Goal: Task Accomplishment & Management: Complete application form

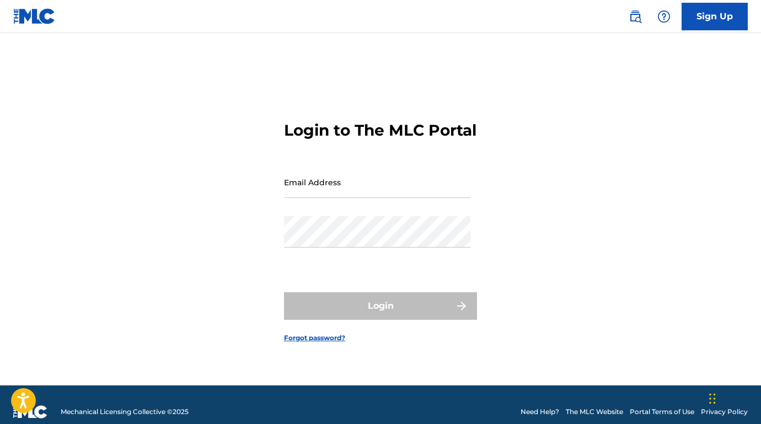
click at [719, 14] on link "Sign Up" at bounding box center [715, 17] width 66 height 28
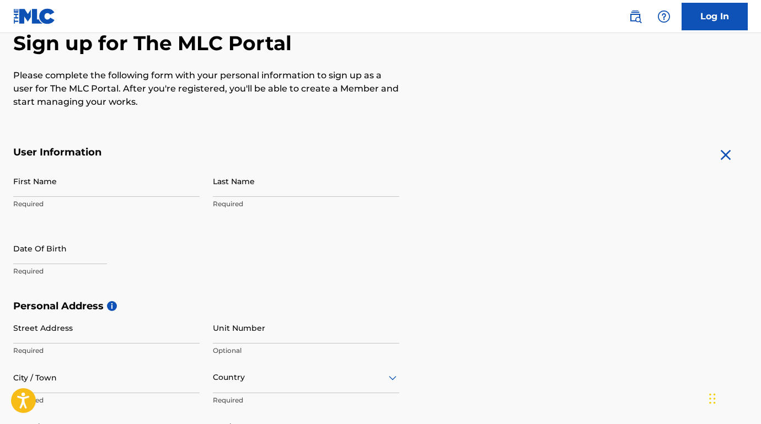
scroll to position [111, 0]
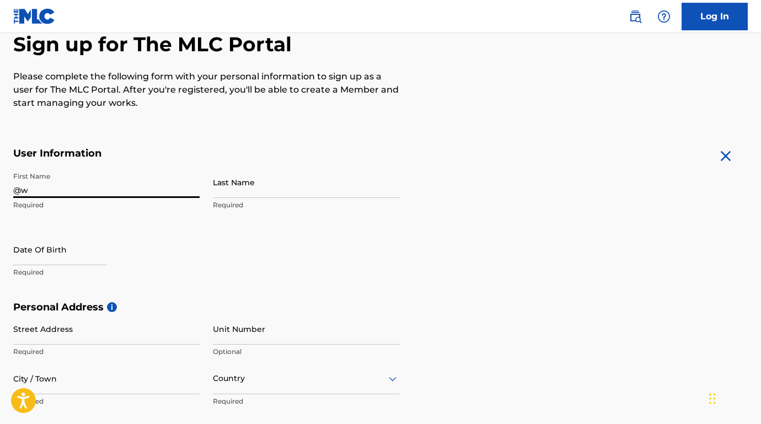
type input "@"
type input "2wIIn"
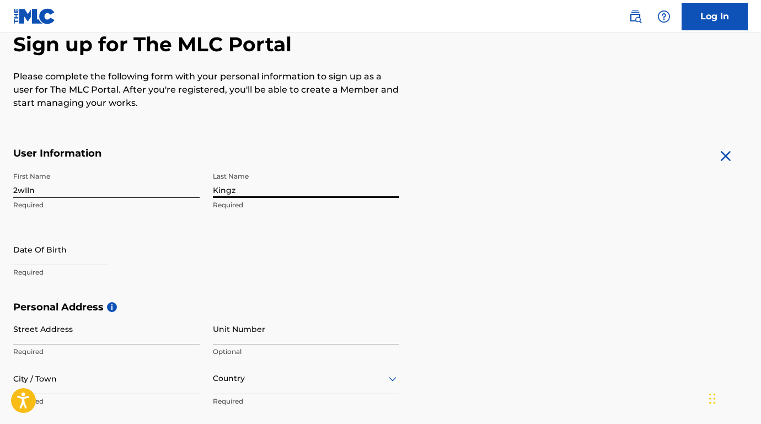
type input "Kingz"
select select "8"
select select "2025"
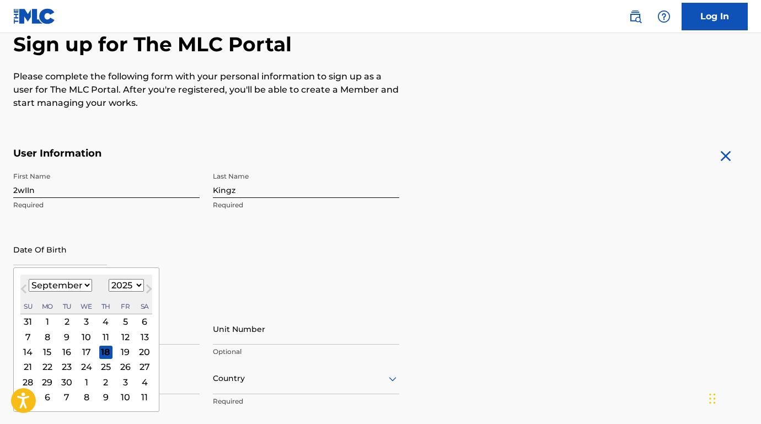
select select "0"
select select "1991"
click at [113, 213] on div "First Name 2wIIn Required" at bounding box center [106, 192] width 186 height 50
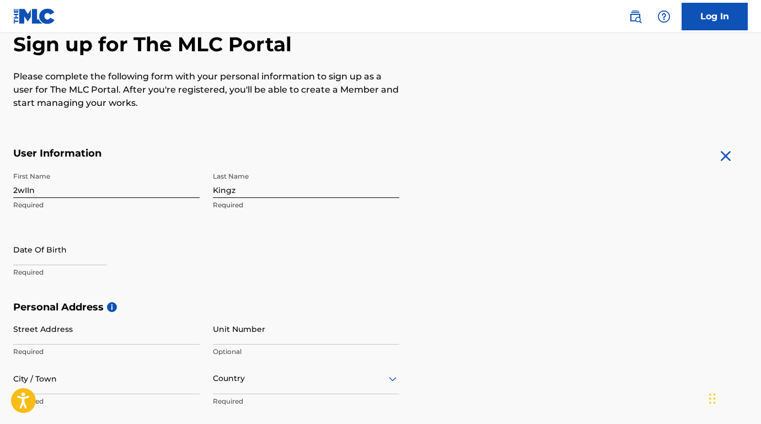
click at [73, 246] on input "text" at bounding box center [60, 249] width 94 height 31
select select "8"
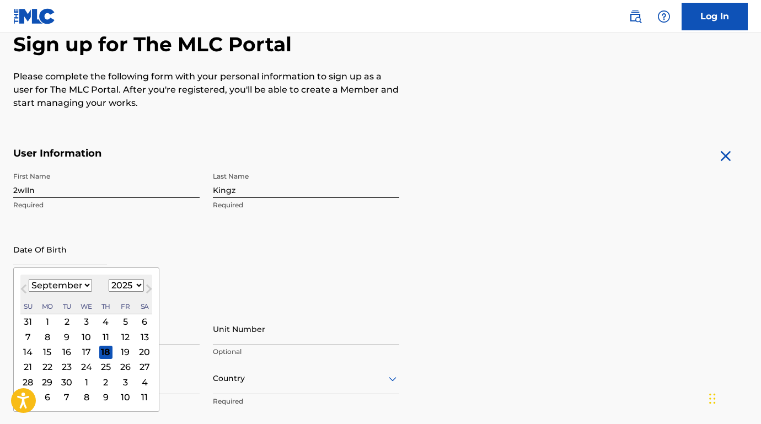
select select "1991"
select select "0"
click at [49, 351] on div "14" at bounding box center [47, 351] width 13 height 13
type input "[DATE]"
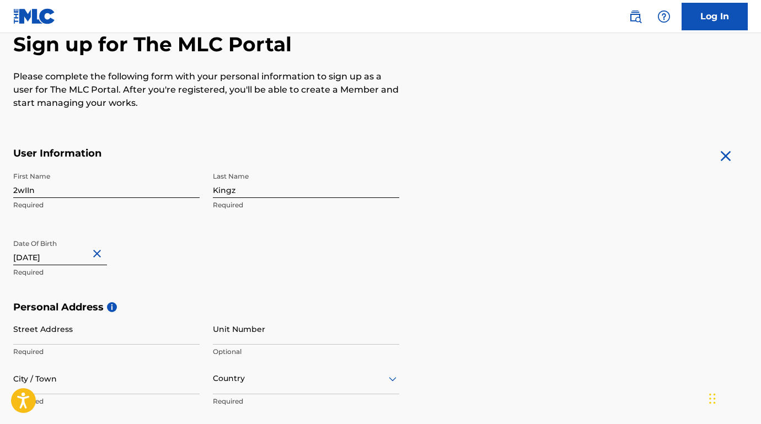
click at [160, 272] on p "Required" at bounding box center [106, 272] width 186 height 10
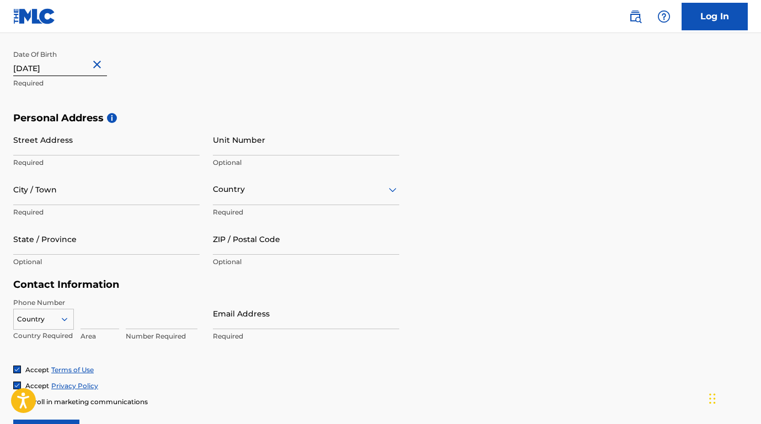
scroll to position [306, 0]
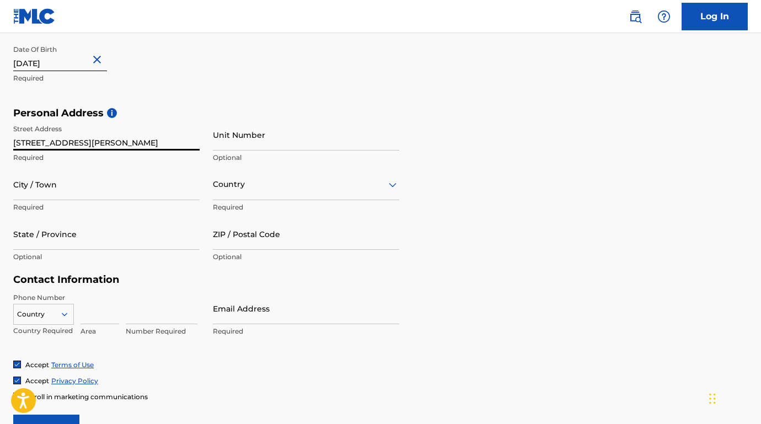
type input "[STREET_ADDRESS][PERSON_NAME]"
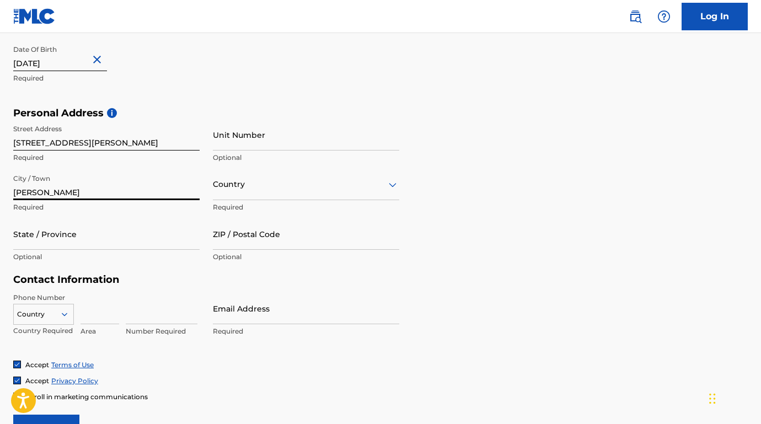
type input "[PERSON_NAME]"
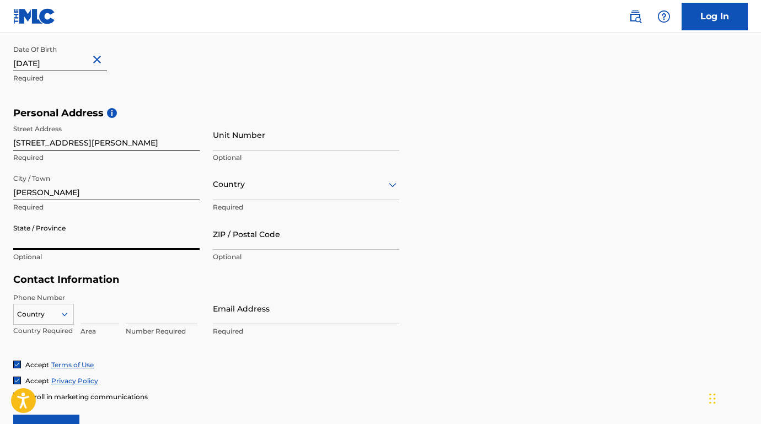
type input "m"
type input "MD"
click at [111, 260] on p "Optional" at bounding box center [106, 257] width 186 height 10
click at [272, 183] on div at bounding box center [306, 185] width 186 height 14
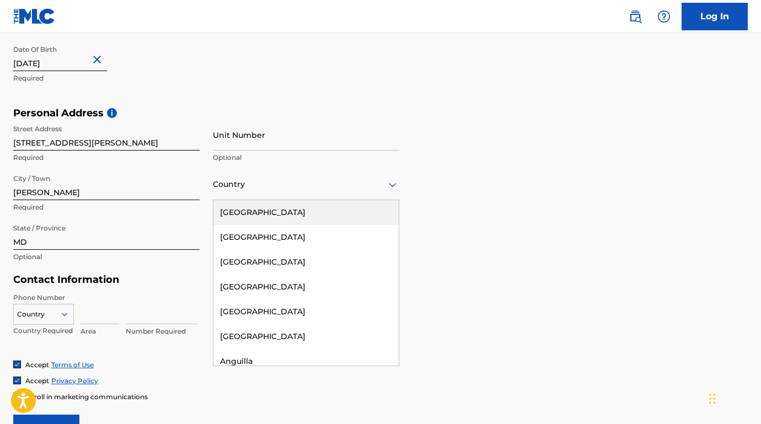
click at [265, 215] on div "[GEOGRAPHIC_DATA]" at bounding box center [305, 212] width 185 height 25
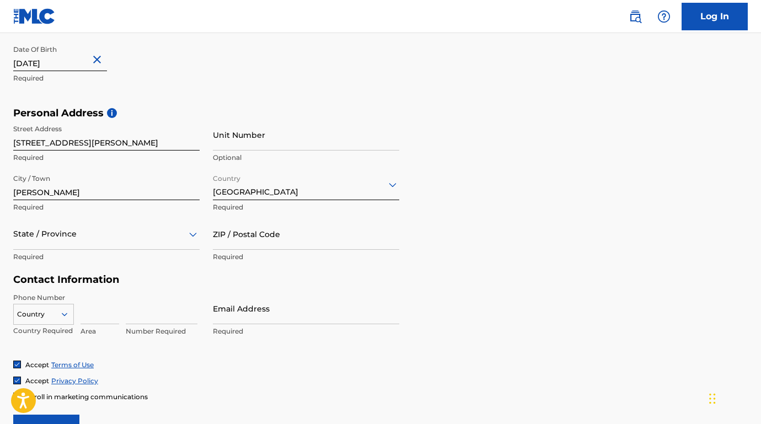
click at [148, 252] on p "Required" at bounding box center [106, 257] width 186 height 10
click at [146, 244] on div "State / Province" at bounding box center [106, 233] width 186 height 31
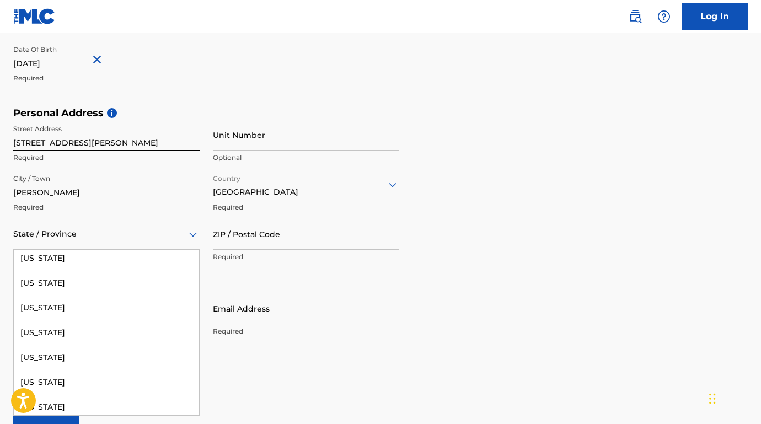
scroll to position [498, 0]
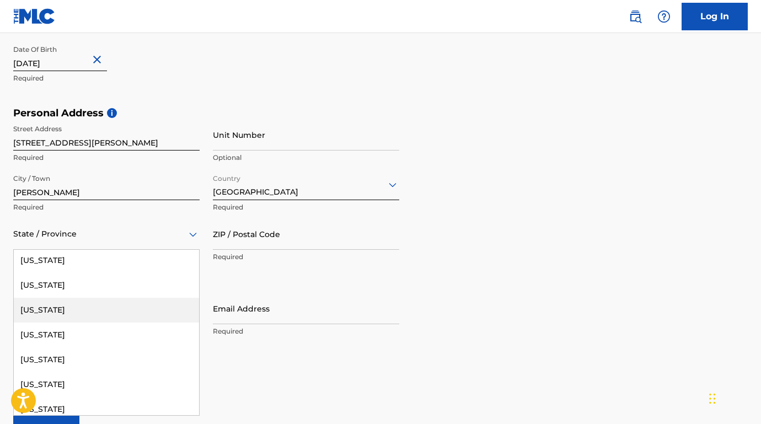
click at [83, 308] on div "[US_STATE]" at bounding box center [106, 310] width 185 height 25
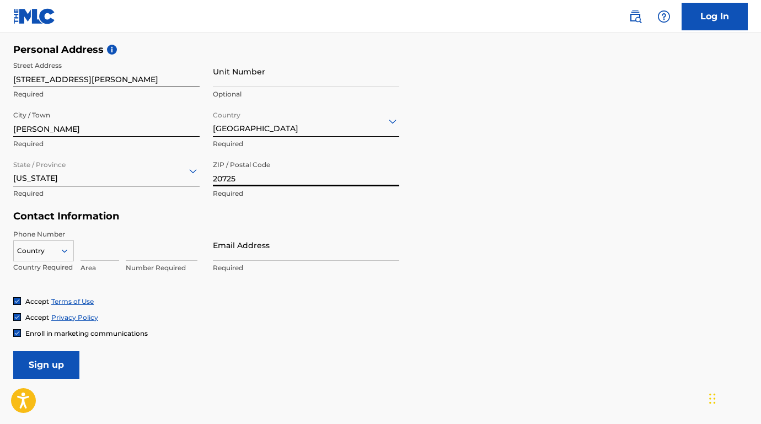
scroll to position [373, 0]
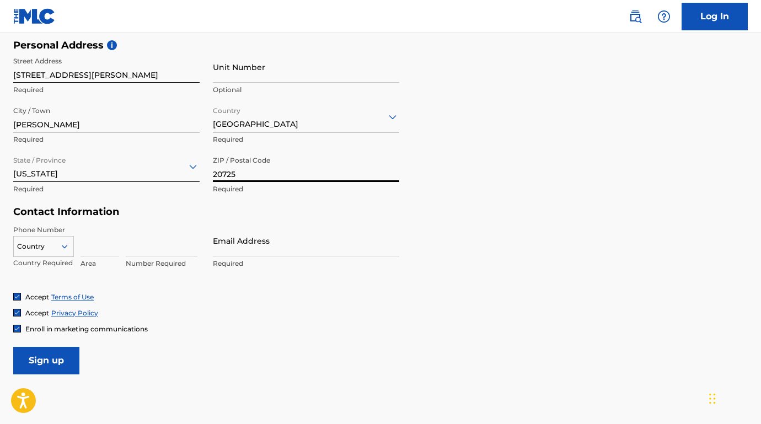
type input "20725"
click at [60, 253] on div "Country" at bounding box center [43, 244] width 61 height 17
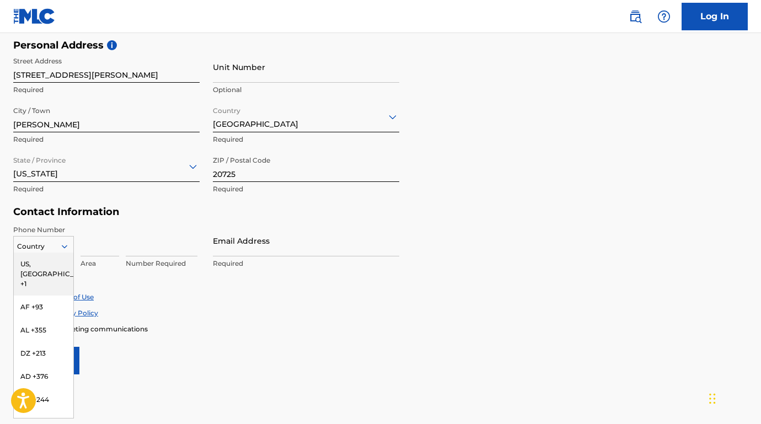
click at [49, 263] on div "US, [GEOGRAPHIC_DATA] +1" at bounding box center [44, 274] width 60 height 43
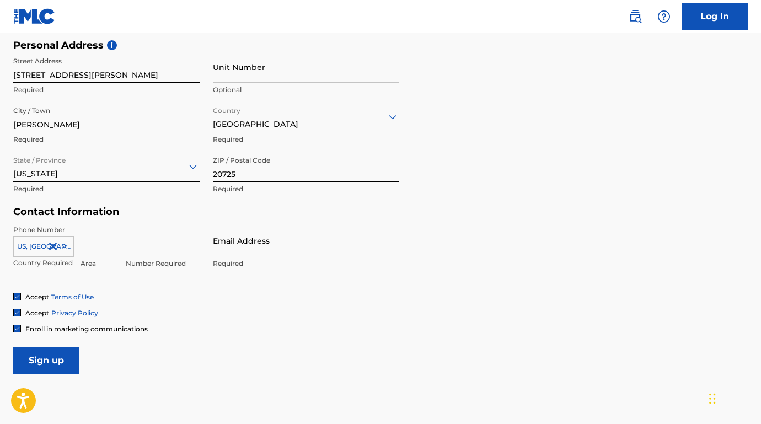
click at [89, 247] on input at bounding box center [100, 240] width 39 height 31
type input "240"
type input "3380048"
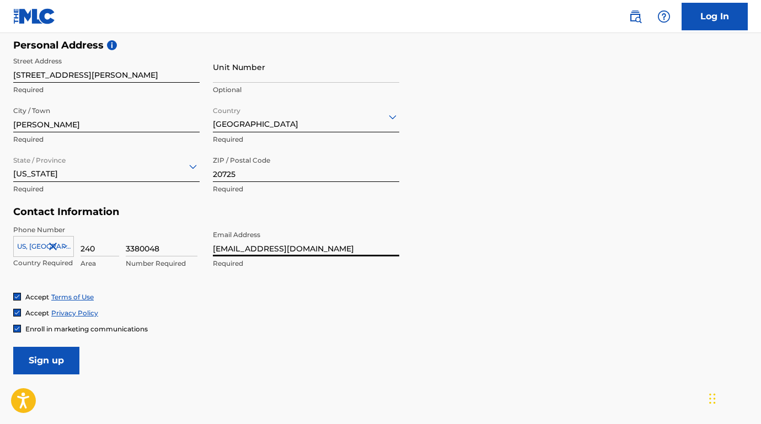
type input "[EMAIL_ADDRESS][DOMAIN_NAME]"
click at [61, 358] on input "Sign up" at bounding box center [46, 361] width 66 height 28
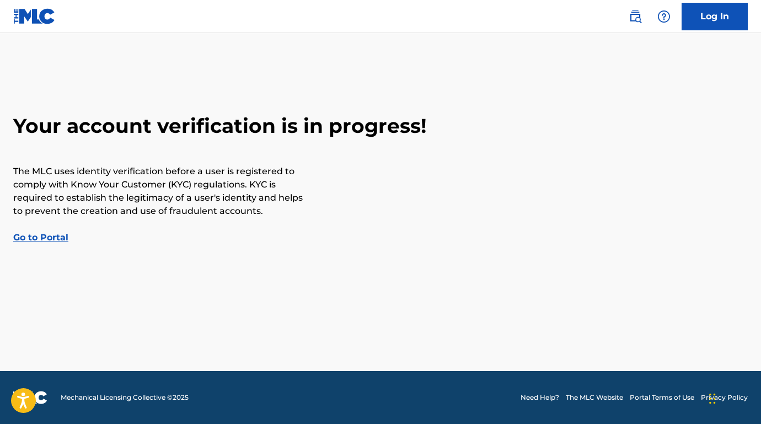
click at [40, 240] on link "Go to Portal" at bounding box center [40, 237] width 55 height 10
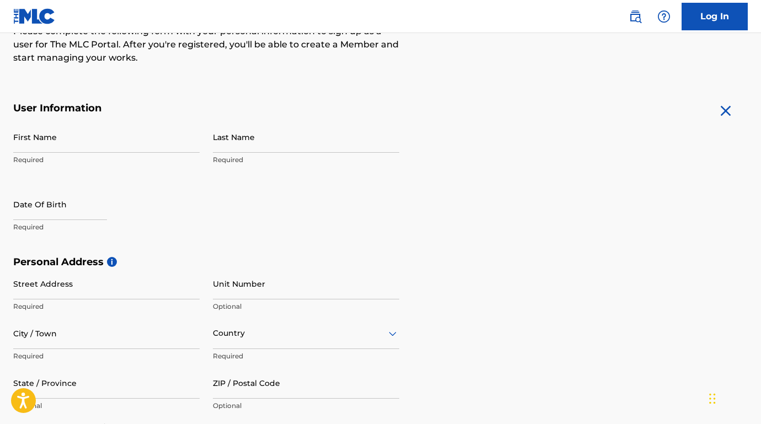
scroll to position [140, 0]
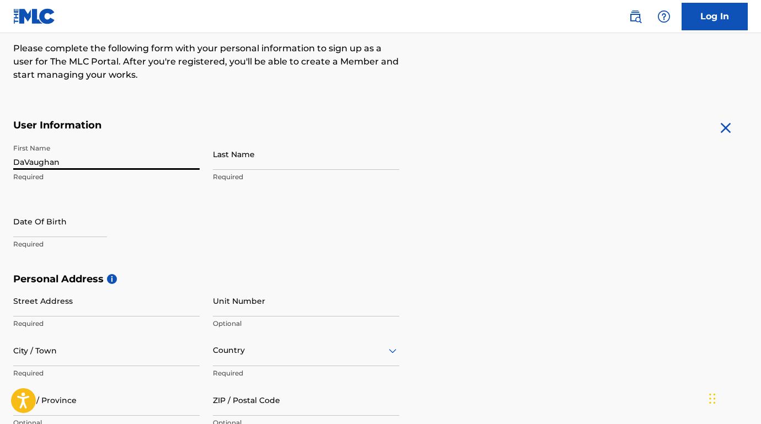
type input "DaVaughan"
type input "[PERSON_NAME]"
click at [193, 211] on div "Date Of Birth Required" at bounding box center [106, 231] width 186 height 50
select select "8"
select select "2025"
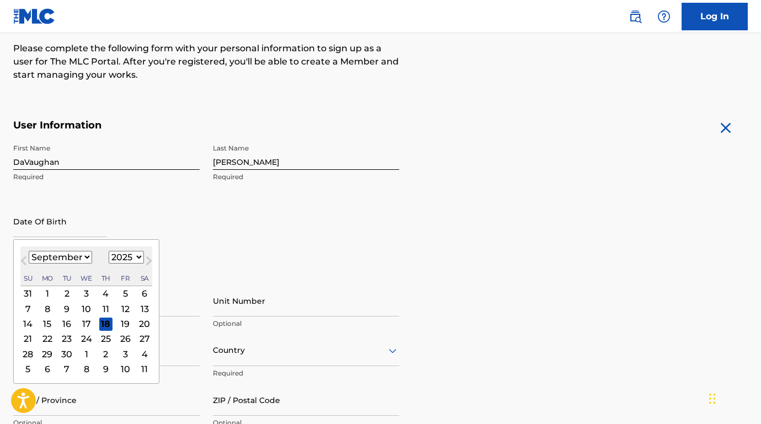
select select "0"
select select "1991"
click at [49, 323] on div "14" at bounding box center [47, 323] width 13 height 13
type input "[DATE]"
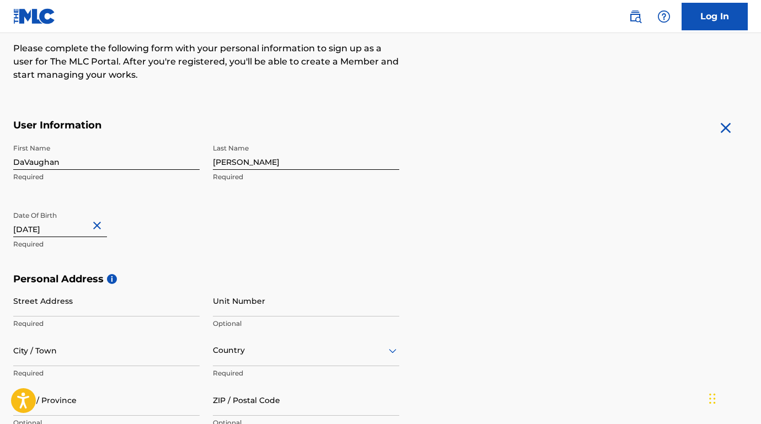
scroll to position [187, 0]
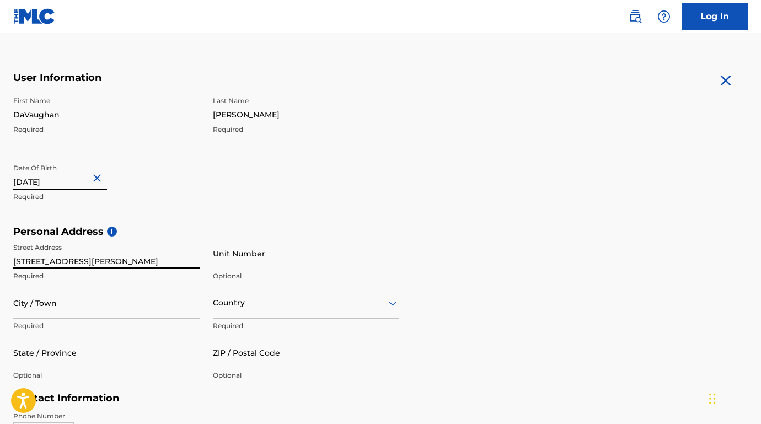
type input "[STREET_ADDRESS][PERSON_NAME]"
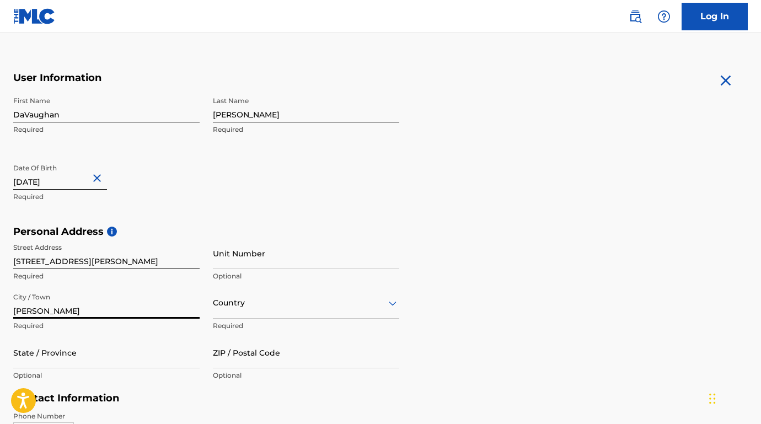
type input "[PERSON_NAME]"
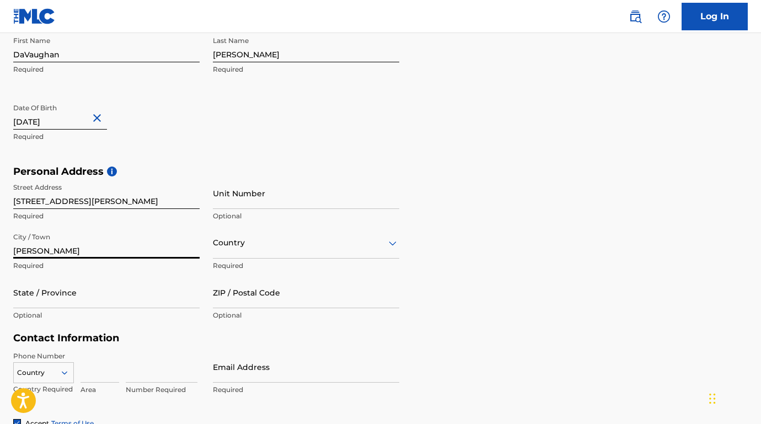
click at [252, 259] on div "Country" at bounding box center [306, 242] width 186 height 31
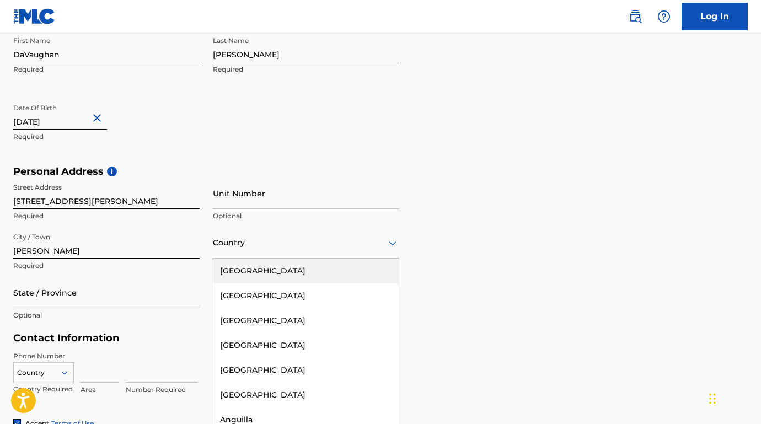
click at [263, 264] on div "[GEOGRAPHIC_DATA]" at bounding box center [305, 271] width 185 height 25
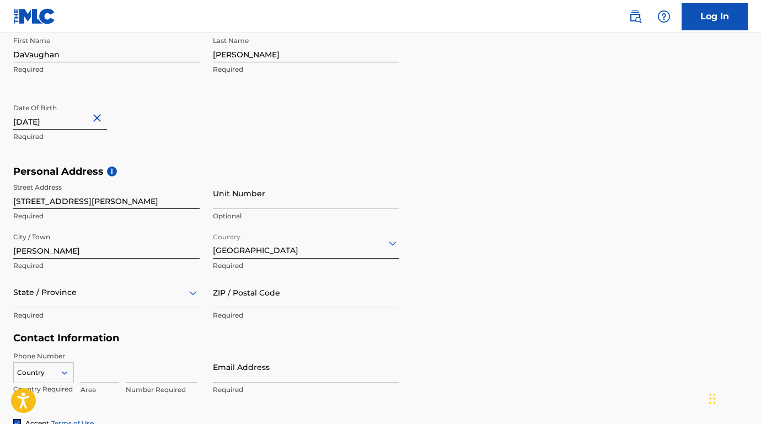
click at [109, 295] on div "State / Province" at bounding box center [106, 292] width 186 height 31
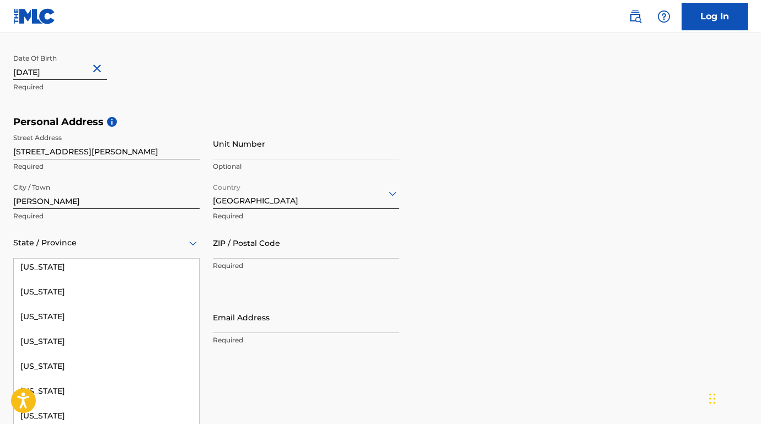
scroll to position [476, 0]
click at [71, 329] on div "[US_STATE]" at bounding box center [106, 340] width 185 height 25
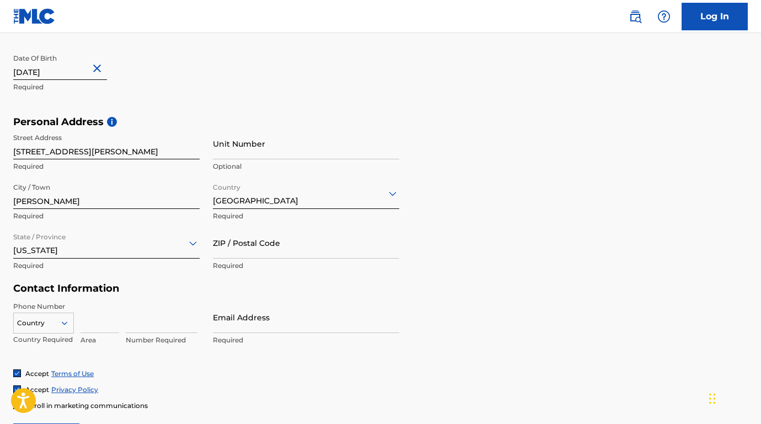
click at [56, 323] on div "Country" at bounding box center [43, 321] width 61 height 17
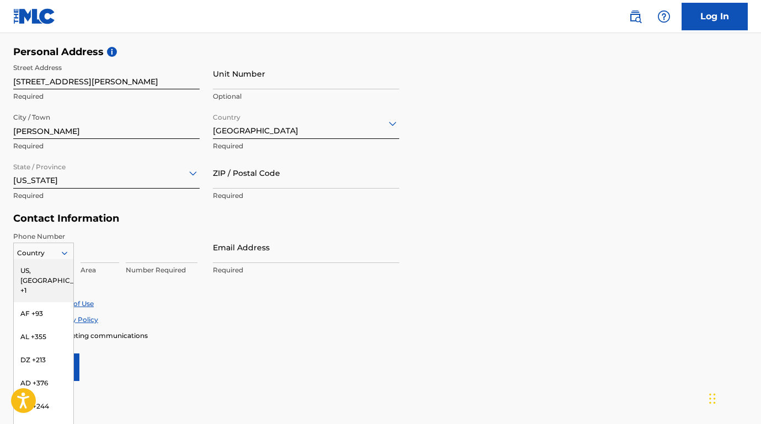
click at [47, 269] on div "US, [GEOGRAPHIC_DATA] +1" at bounding box center [44, 280] width 60 height 43
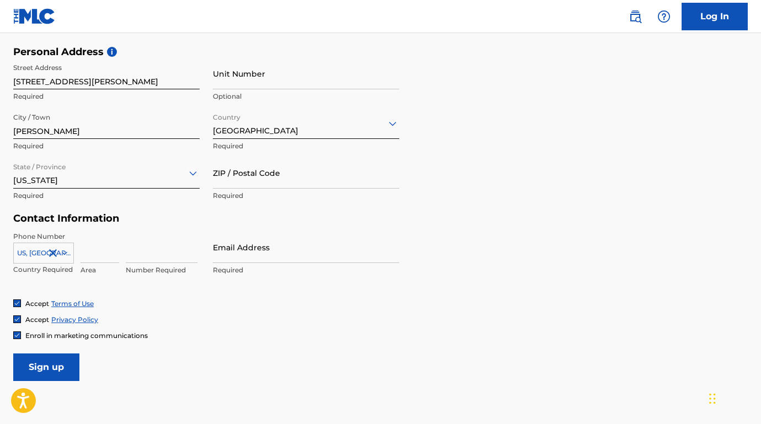
click at [90, 265] on p "Area" at bounding box center [100, 270] width 39 height 10
click at [92, 261] on input at bounding box center [100, 247] width 39 height 31
type input "240"
type input "3380048"
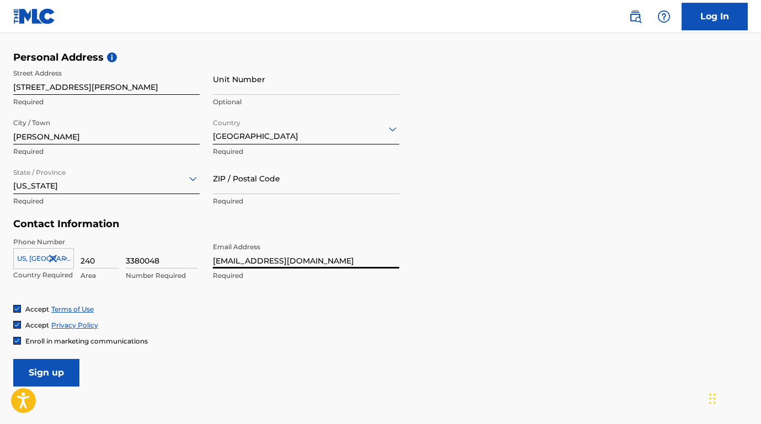
scroll to position [369, 0]
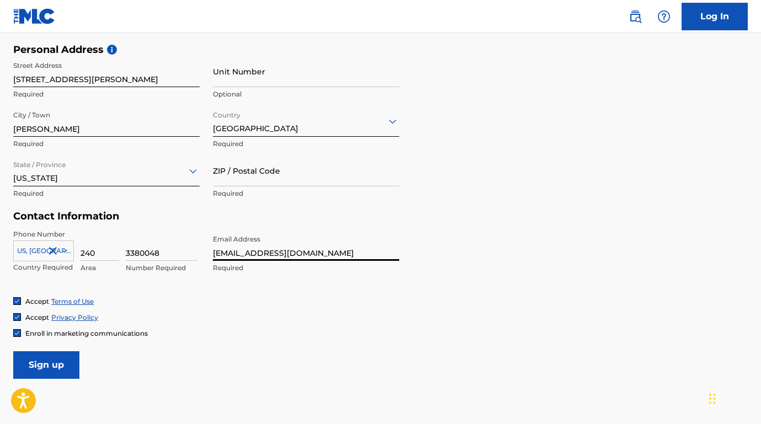
type input "[EMAIL_ADDRESS][DOMAIN_NAME]"
click at [75, 362] on input "Sign up" at bounding box center [46, 365] width 66 height 28
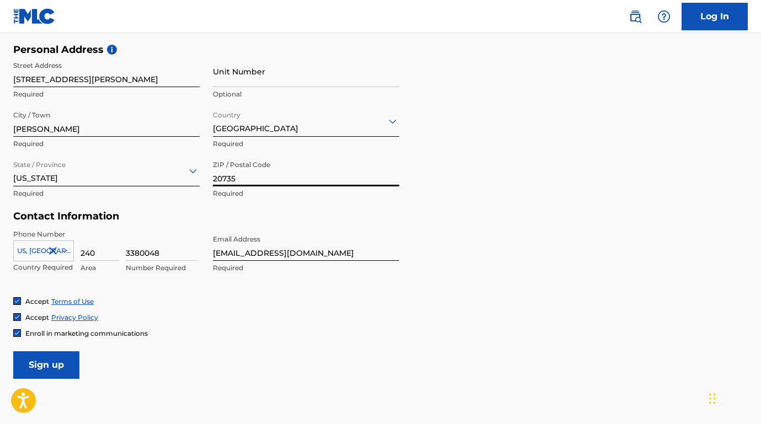
type input "20735"
click at [57, 358] on input "Sign up" at bounding box center [46, 365] width 66 height 28
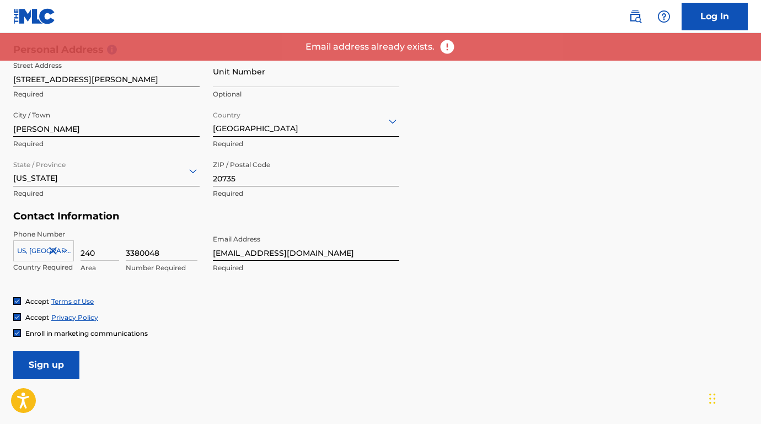
click at [247, 252] on input "[EMAIL_ADDRESS][DOMAIN_NAME]" at bounding box center [306, 244] width 186 height 31
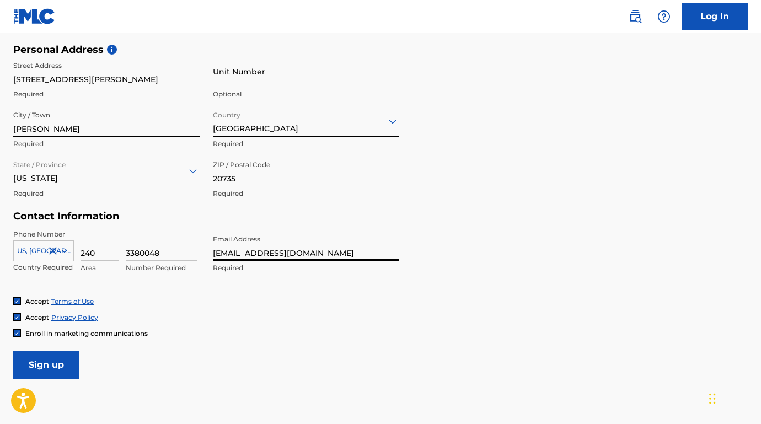
type input "[EMAIL_ADDRESS][DOMAIN_NAME]"
click at [62, 360] on input "Sign up" at bounding box center [46, 365] width 66 height 28
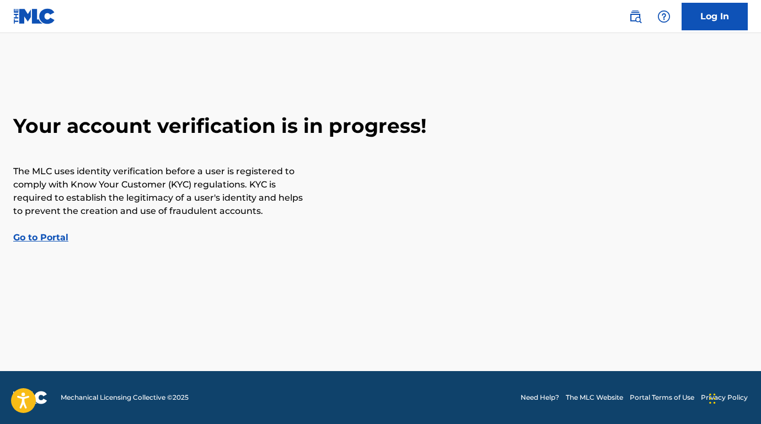
click at [708, 22] on link "Log In" at bounding box center [715, 17] width 66 height 28
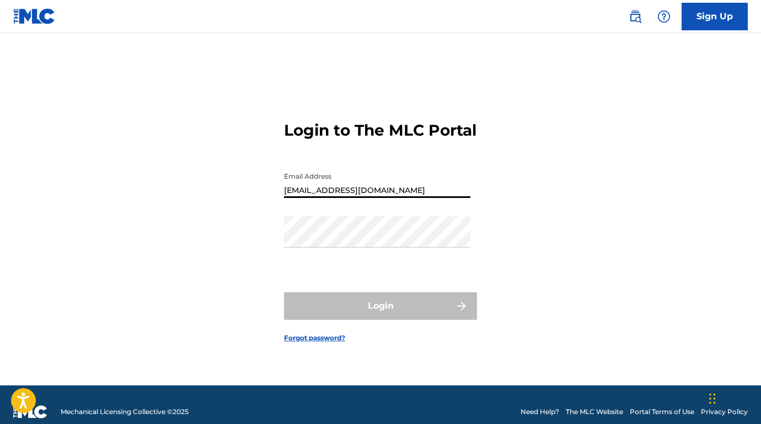
type input "[EMAIL_ADDRESS][DOMAIN_NAME]"
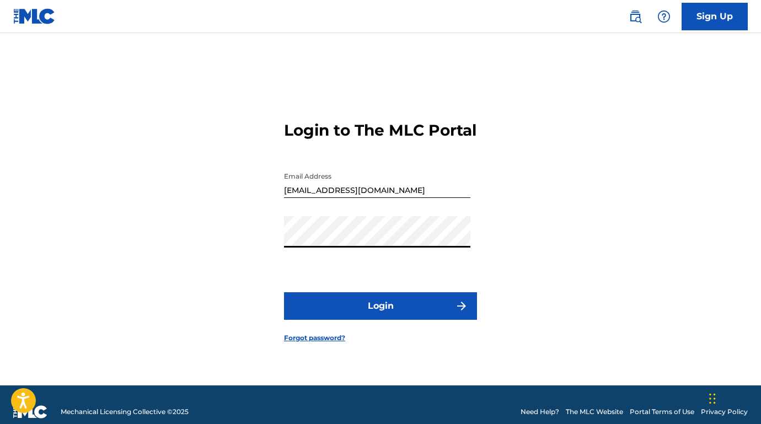
click at [417, 309] on button "Login" at bounding box center [380, 306] width 193 height 28
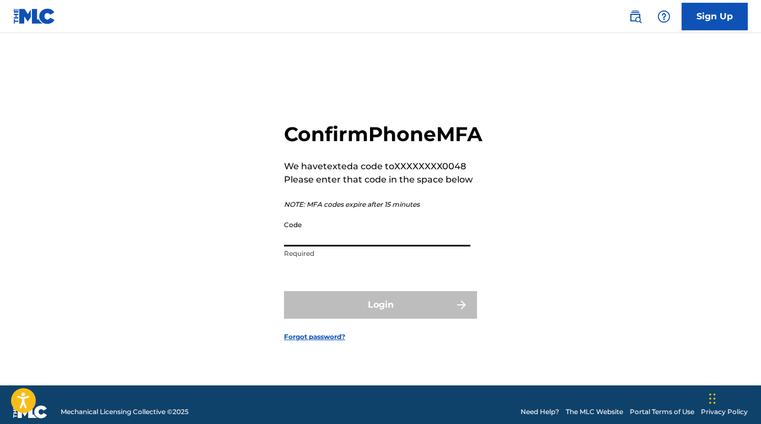
click at [358, 247] on input "Code" at bounding box center [377, 230] width 186 height 31
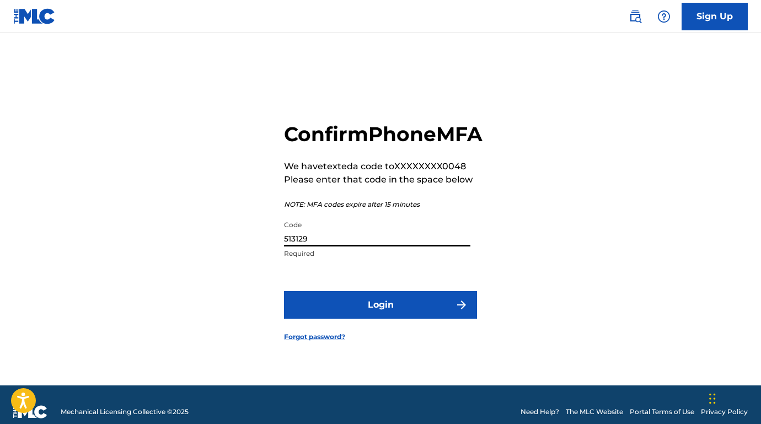
type input "513129"
click at [389, 319] on button "Login" at bounding box center [380, 305] width 193 height 28
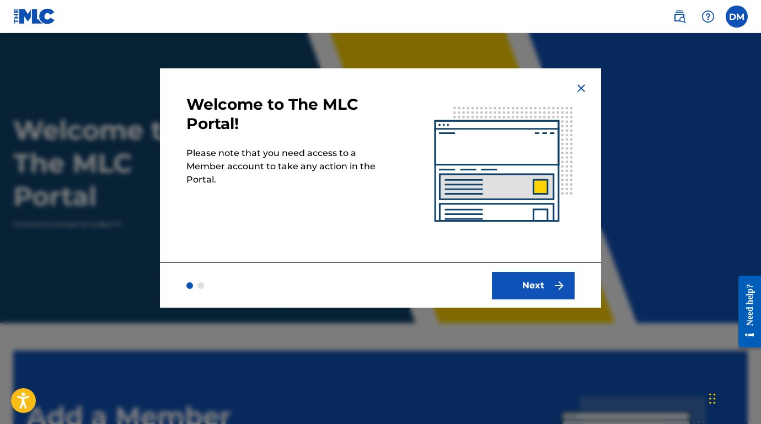
click at [518, 284] on button "Next" at bounding box center [533, 286] width 83 height 28
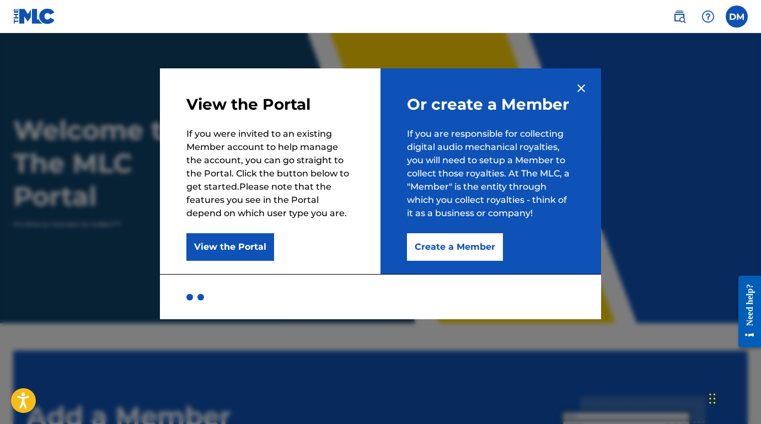
click at [426, 245] on button "Create a Member" at bounding box center [455, 247] width 96 height 28
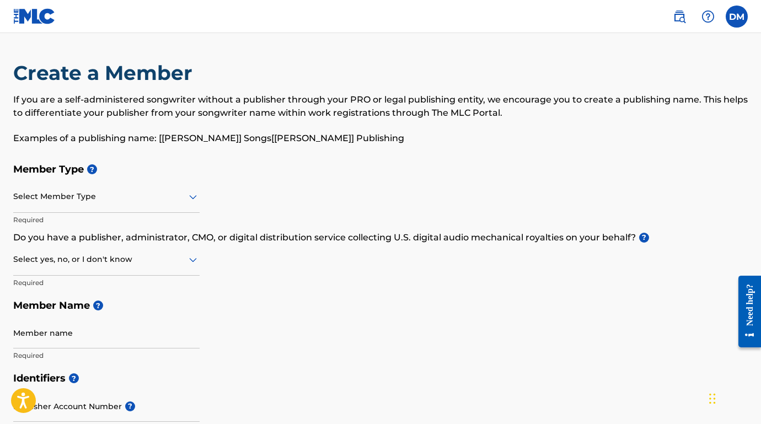
click at [179, 195] on div at bounding box center [106, 197] width 186 height 14
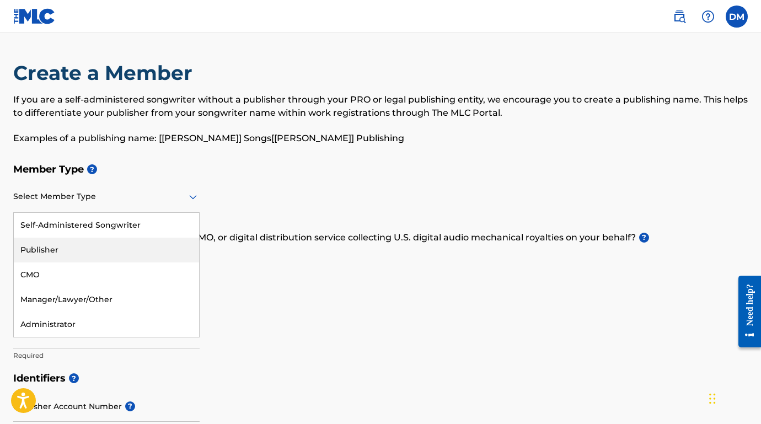
click at [98, 244] on div "Publisher" at bounding box center [106, 250] width 185 height 25
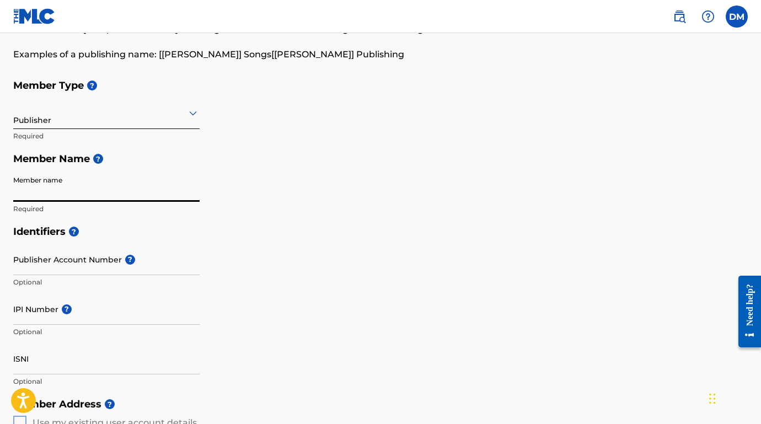
scroll to position [74, 0]
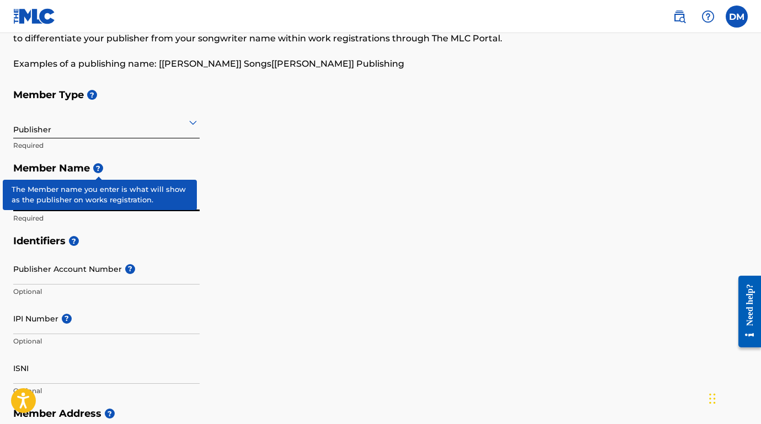
click at [96, 170] on span "?" at bounding box center [98, 168] width 10 height 10
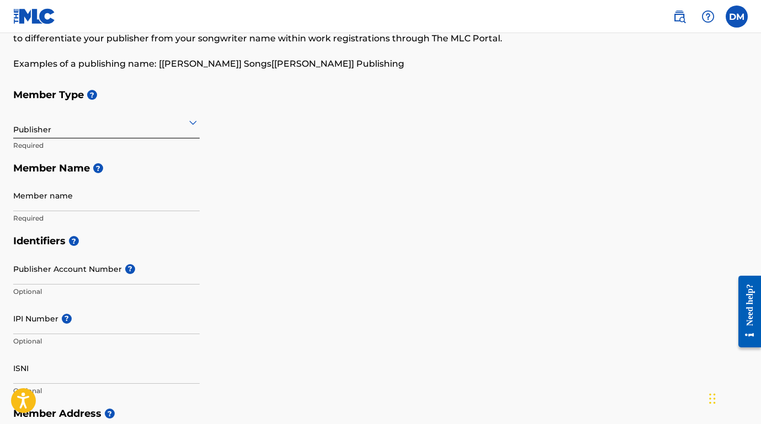
click at [119, 163] on h5 "Member Name ?" at bounding box center [380, 169] width 735 height 24
click at [57, 190] on input "Member name" at bounding box center [106, 195] width 186 height 31
click at [38, 203] on input "SPLITTHECROWN" at bounding box center [106, 195] width 186 height 31
click at [55, 202] on input "SPLIT THECROWN" at bounding box center [106, 195] width 186 height 31
type input "SPLIT THE CROWN"
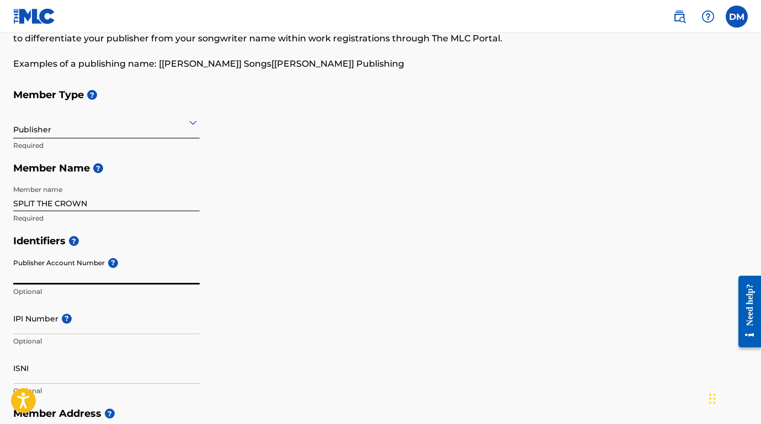
paste input "1112834886"
type input "1112834886"
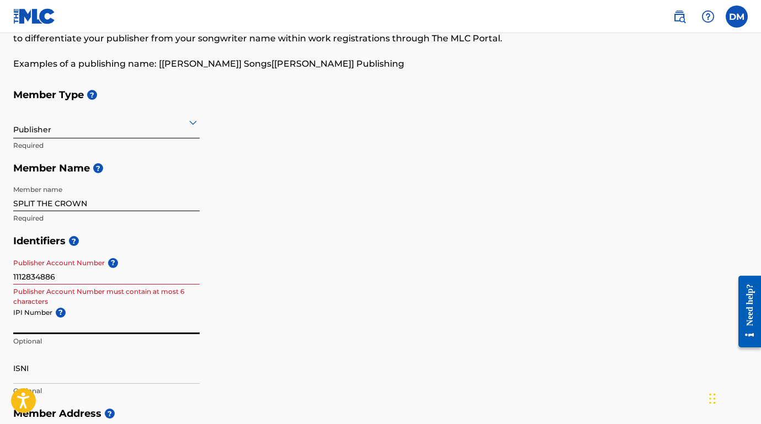
click at [103, 303] on input "IPI Number ?" at bounding box center [106, 318] width 186 height 31
click at [54, 274] on input "1112834886" at bounding box center [106, 268] width 186 height 31
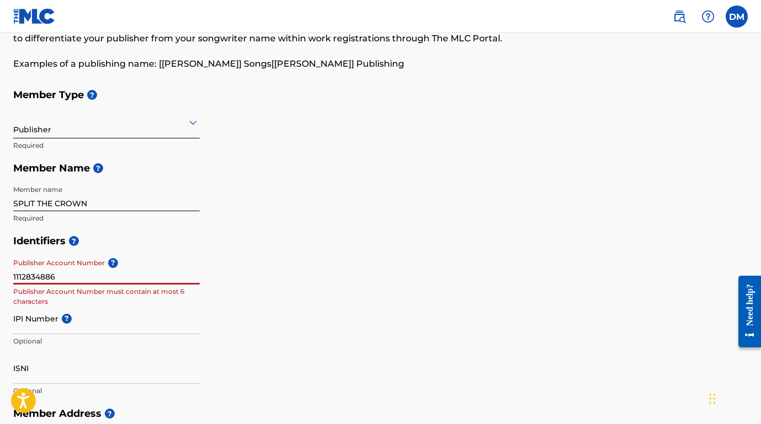
click at [54, 274] on input "1112834886" at bounding box center [106, 268] width 186 height 31
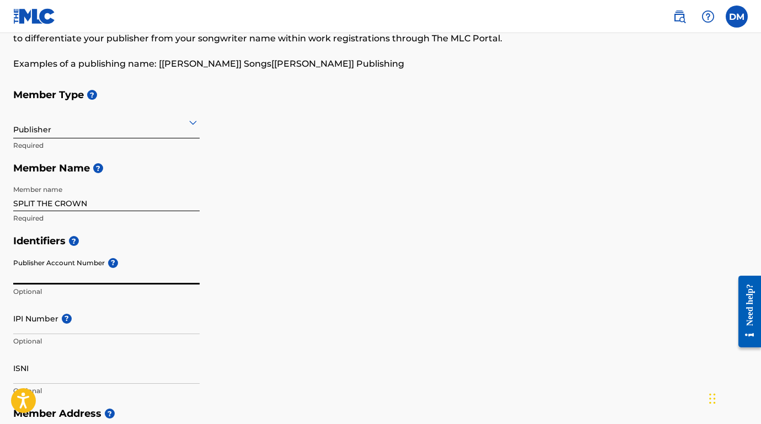
paste input "6527816"
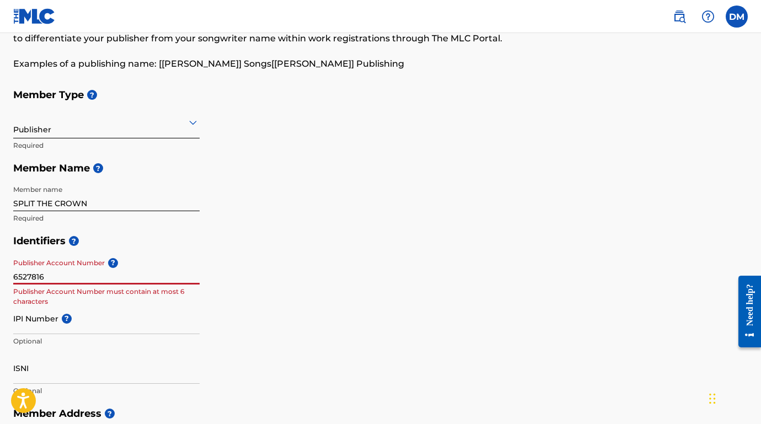
click at [68, 304] on input "IPI Number ?" at bounding box center [106, 318] width 186 height 31
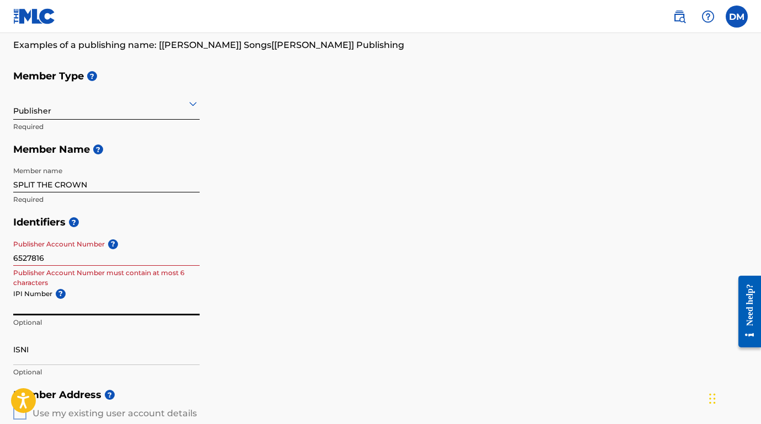
scroll to position [93, 0]
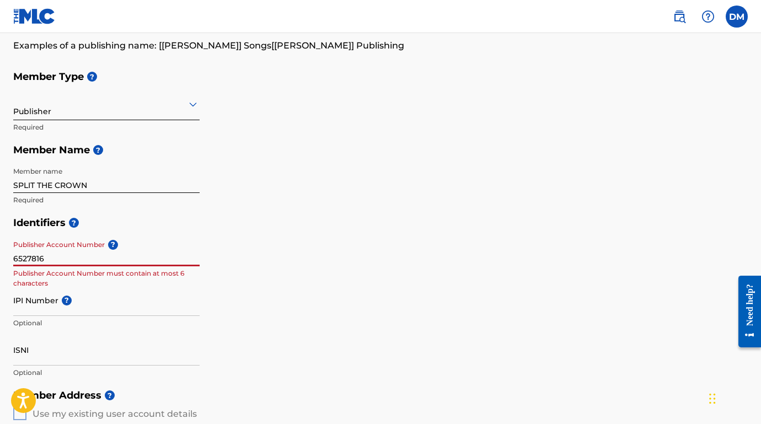
click at [51, 257] on input "6527816" at bounding box center [106, 250] width 186 height 31
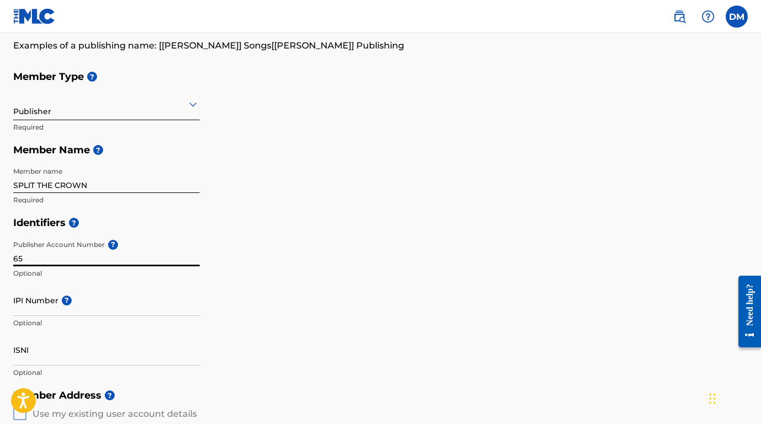
type input "6"
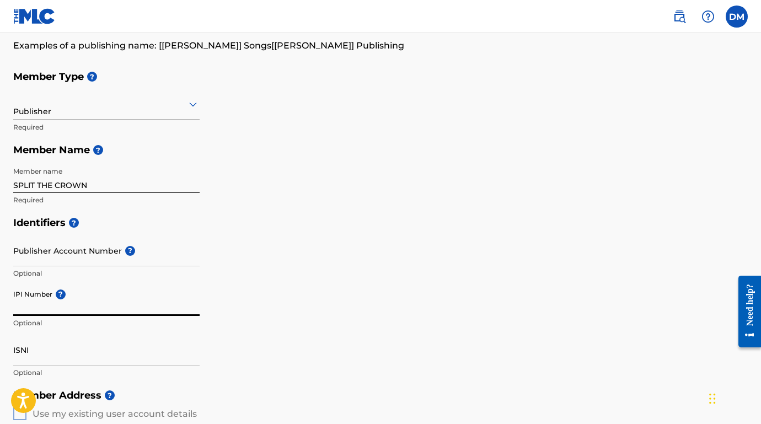
click at [25, 303] on input "IPI Number ?" at bounding box center [106, 300] width 186 height 31
paste input "1112834886"
type input "1112834886"
click at [277, 379] on div "Identifiers ? Publisher Account Number ? Optional IPI Number ? 1112834886 Optio…" at bounding box center [380, 297] width 735 height 173
click at [48, 260] on input "Publisher Account Number ?" at bounding box center [106, 250] width 186 height 31
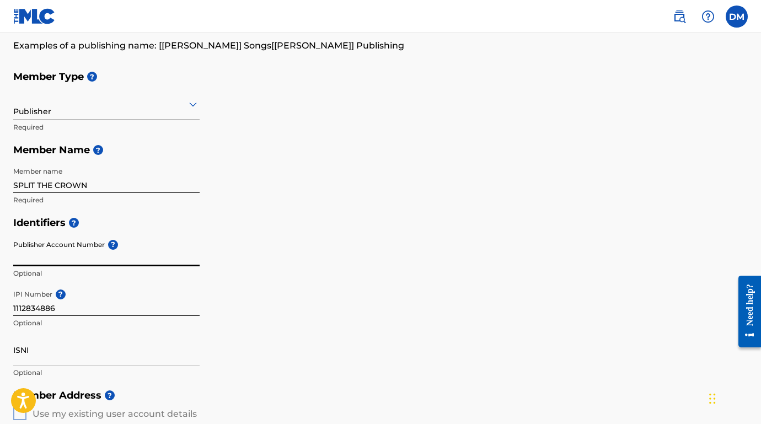
paste input "6527816"
type input "6527816"
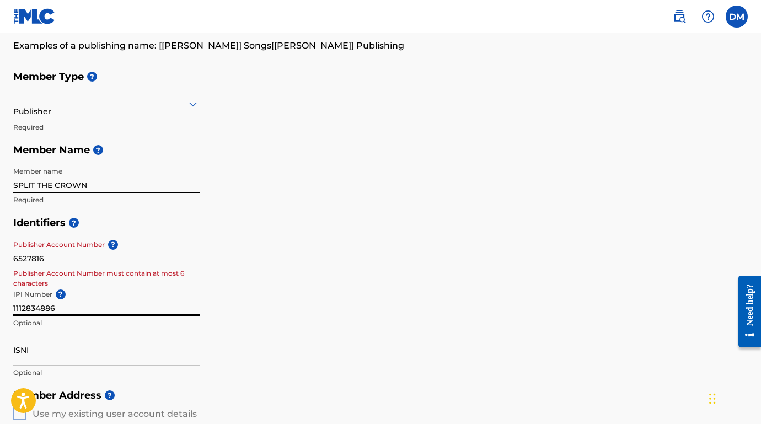
click at [79, 286] on input "1112834886" at bounding box center [106, 300] width 186 height 31
click at [56, 254] on input "6527816" at bounding box center [106, 250] width 186 height 31
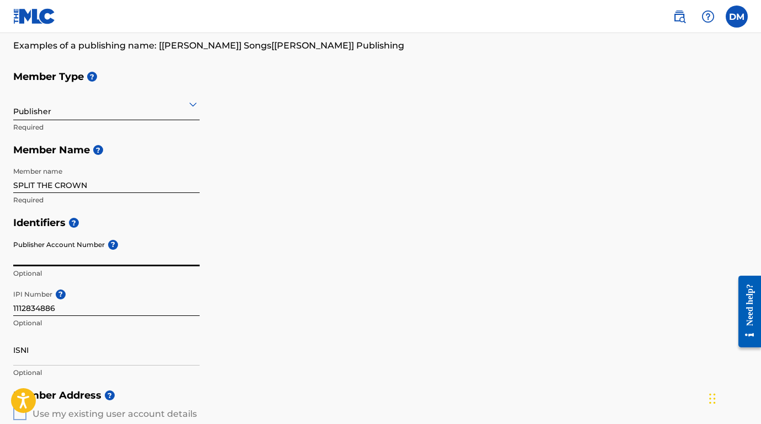
click at [56, 254] on input "Publisher Account Number ?" at bounding box center [106, 250] width 186 height 31
paste input "6527816"
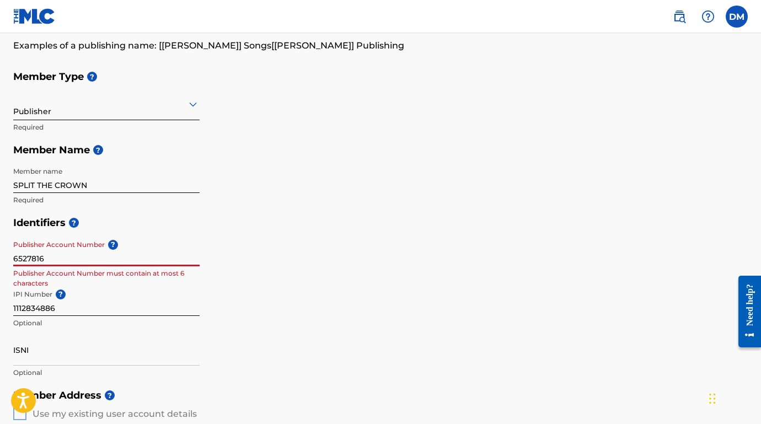
click at [106, 278] on p "Publisher Account Number must contain at most 6 characters" at bounding box center [106, 279] width 186 height 20
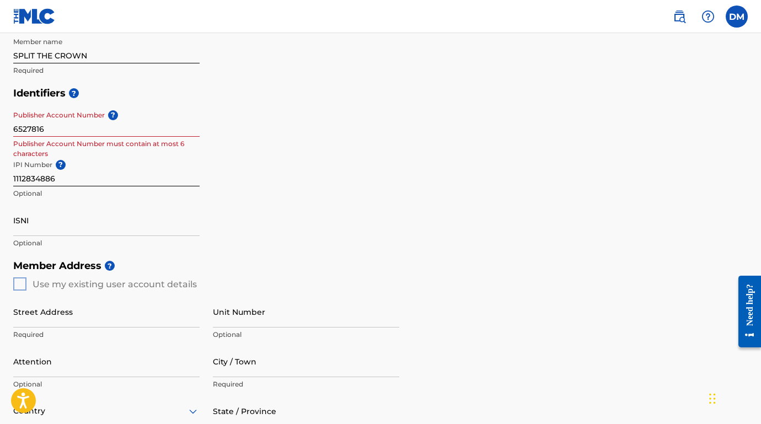
scroll to position [240, 0]
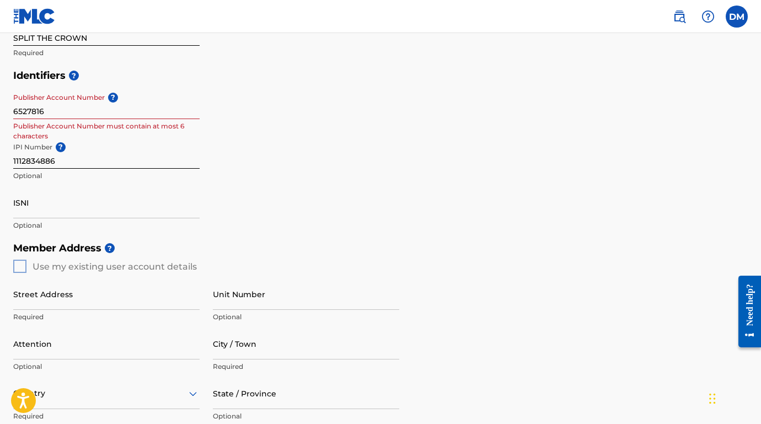
click at [16, 262] on div "Member Address ? Use my existing user account details Street Address Required U…" at bounding box center [380, 363] width 735 height 252
click at [22, 266] on div "Member Address ? Use my existing user account details Street Address Required U…" at bounding box center [380, 363] width 735 height 252
click at [21, 265] on div "Member Address ? Use my existing user account details Street Address Required U…" at bounding box center [380, 363] width 735 height 252
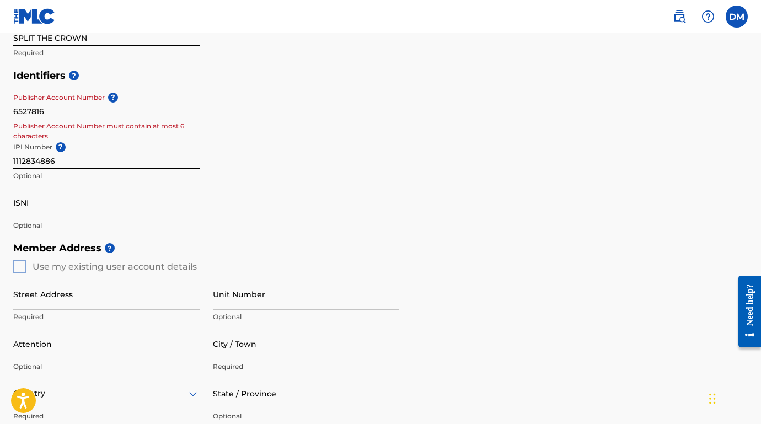
click at [21, 265] on div "Member Address ? Use my existing user account details Street Address Required U…" at bounding box center [380, 363] width 735 height 252
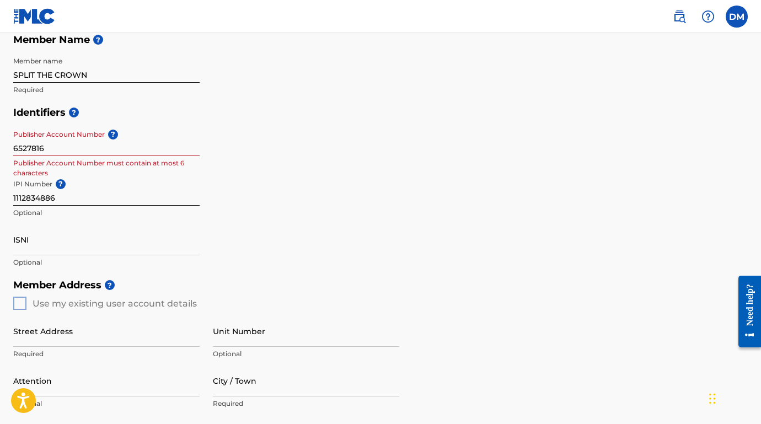
click at [18, 148] on input "6527816" at bounding box center [106, 140] width 186 height 31
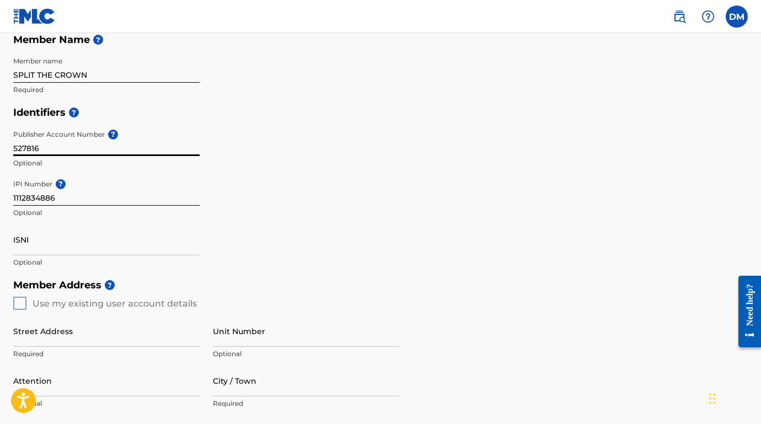
type input "527816"
click at [70, 169] on div "Publisher Account Number ? 527816 Optional" at bounding box center [106, 150] width 186 height 50
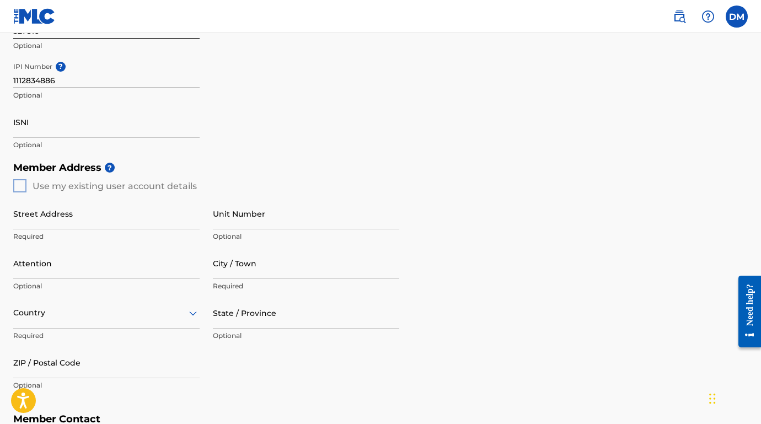
scroll to position [325, 0]
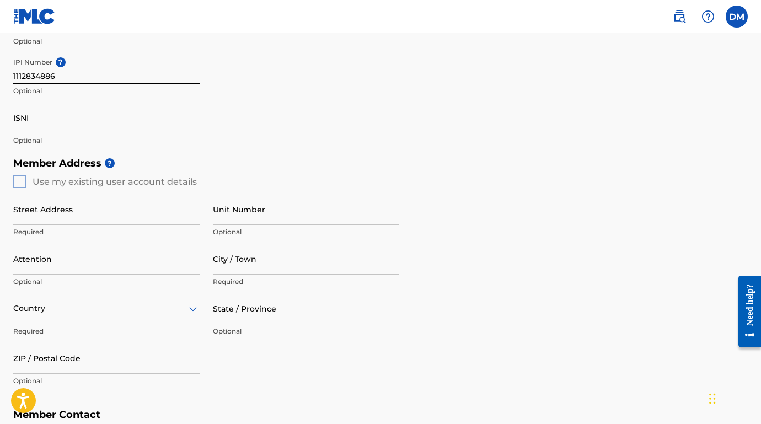
click at [82, 200] on input "Street Address" at bounding box center [106, 209] width 186 height 31
click at [16, 176] on div "Member Address ? Use my existing user account details Street Address 5009 SI Re…" at bounding box center [380, 278] width 735 height 252
click at [52, 209] on input "5009 SI" at bounding box center [106, 209] width 186 height 31
click at [53, 221] on input "5009 SI" at bounding box center [106, 209] width 186 height 31
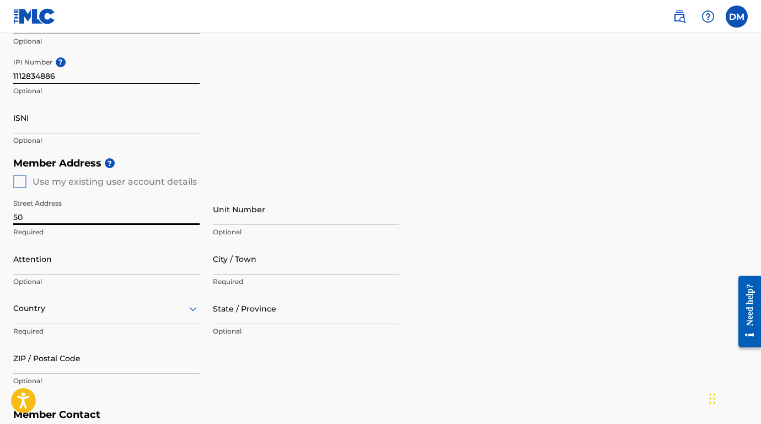
type input "5"
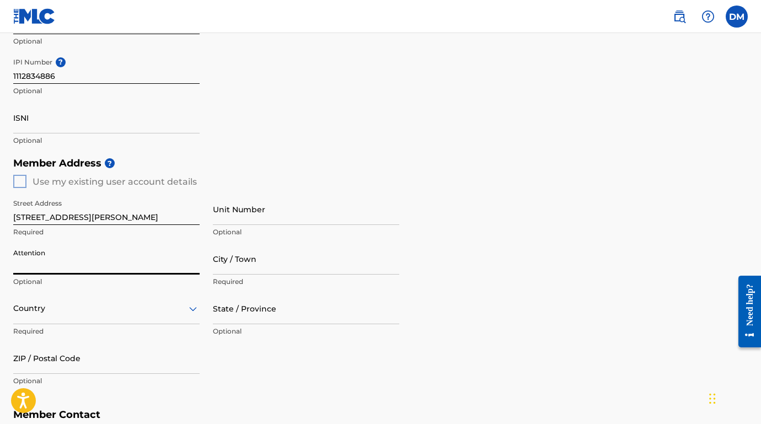
click at [99, 211] on input "[STREET_ADDRESS][PERSON_NAME]" at bounding box center [106, 209] width 186 height 31
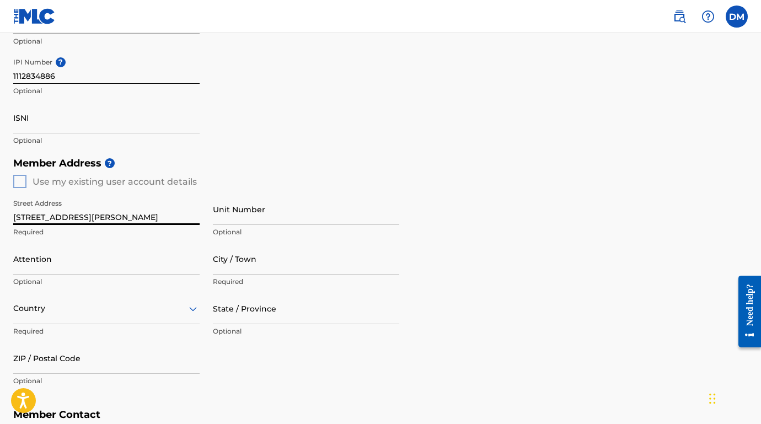
type input "[STREET_ADDRESS][PERSON_NAME]"
click at [61, 306] on div "Country" at bounding box center [106, 308] width 186 height 31
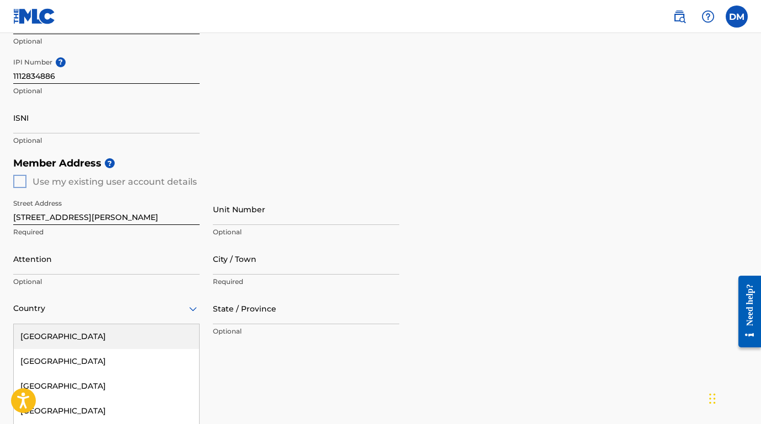
scroll to position [390, 0]
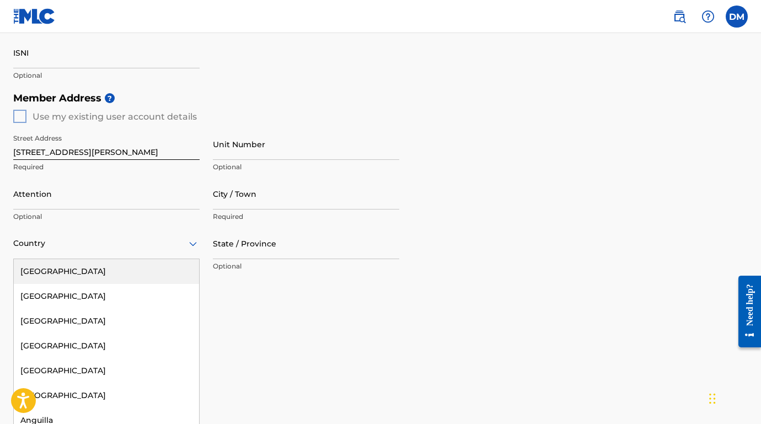
click at [70, 273] on div "[GEOGRAPHIC_DATA]" at bounding box center [106, 271] width 185 height 25
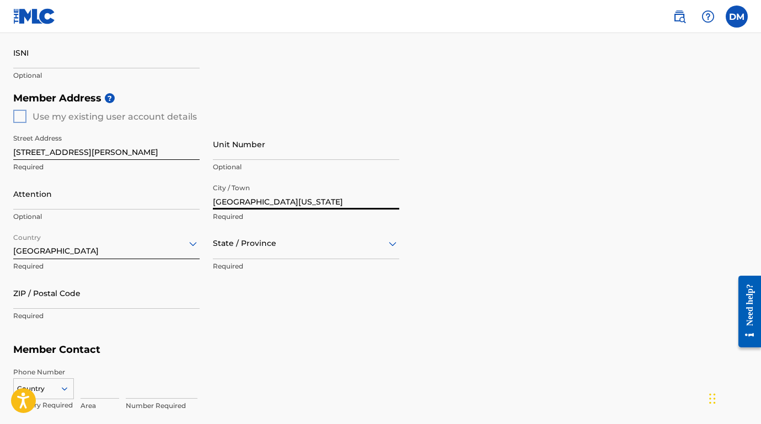
type input "[GEOGRAPHIC_DATA][US_STATE]"
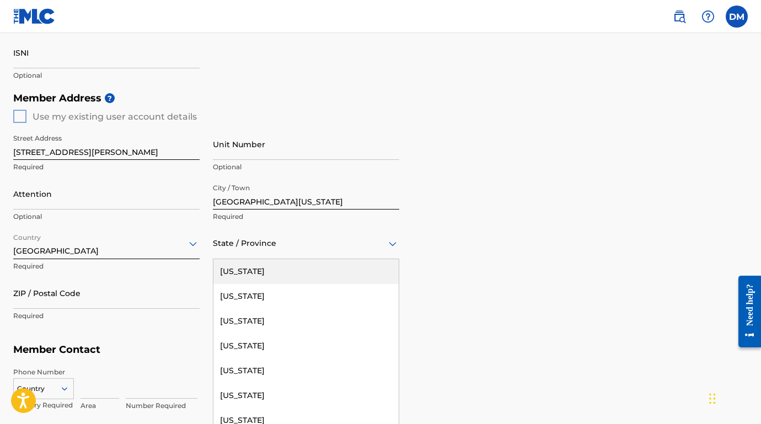
click at [245, 240] on div at bounding box center [306, 244] width 186 height 14
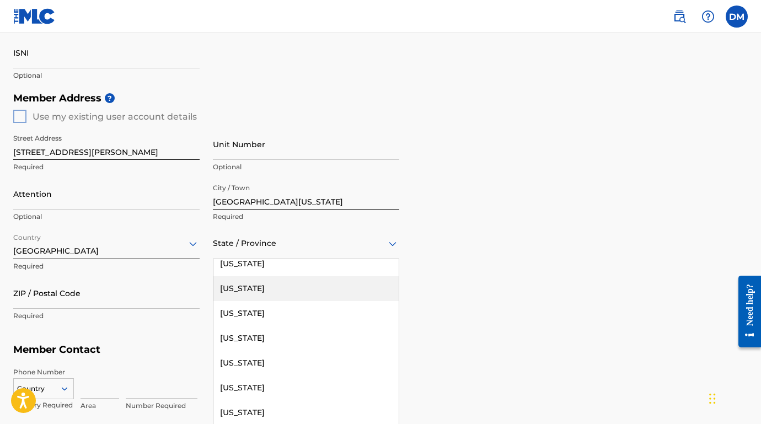
scroll to position [470, 0]
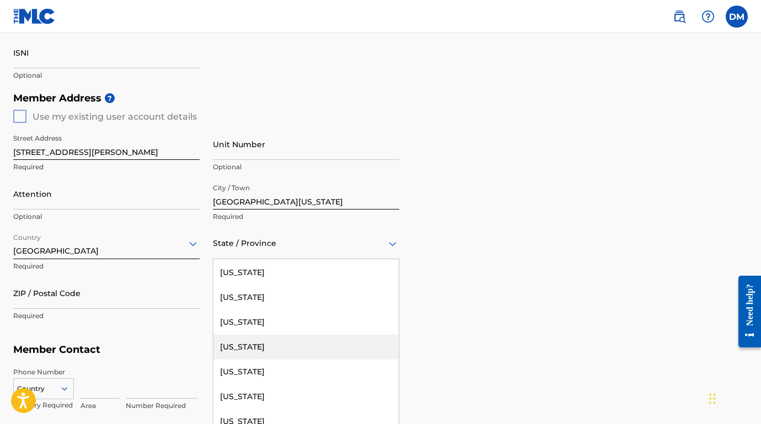
click at [247, 350] on div "[US_STATE]" at bounding box center [305, 347] width 185 height 25
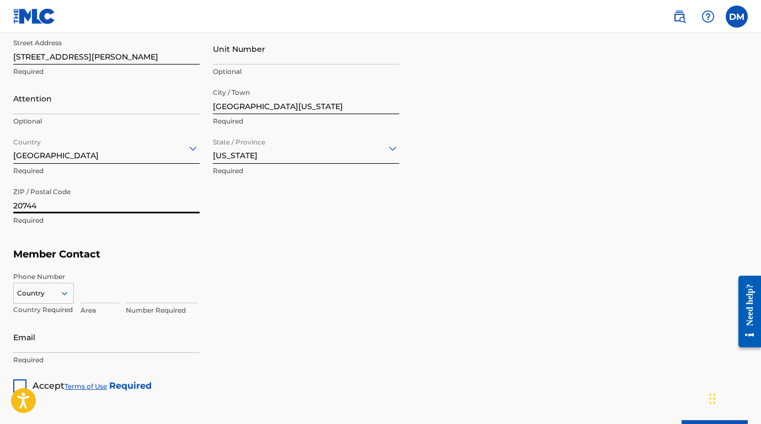
scroll to position [486, 0]
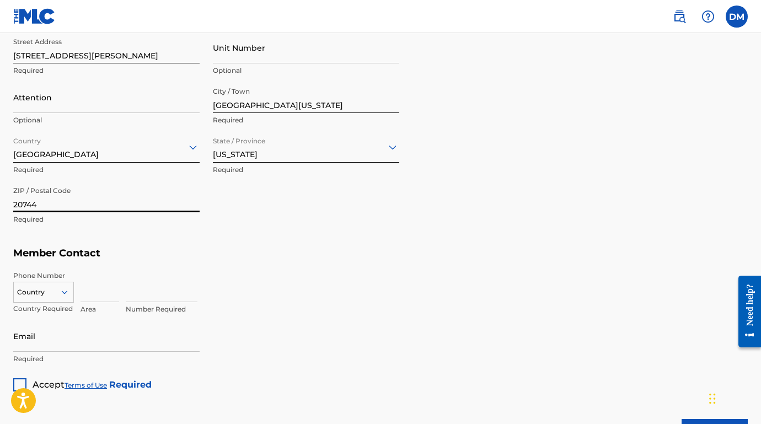
type input "20744"
click at [90, 294] on input at bounding box center [100, 286] width 39 height 31
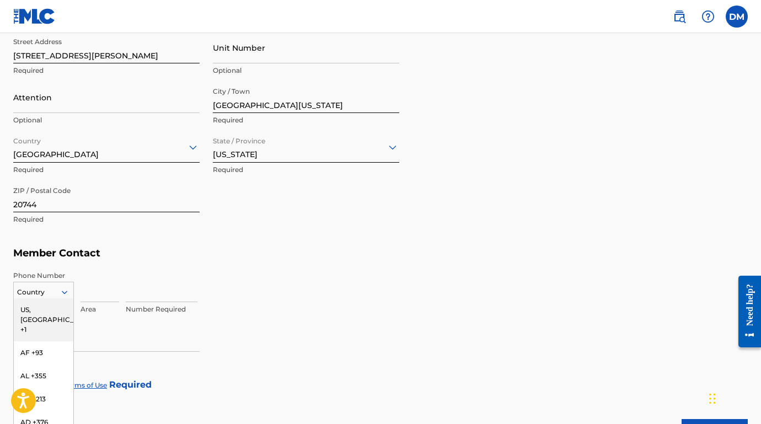
scroll to position [525, 0]
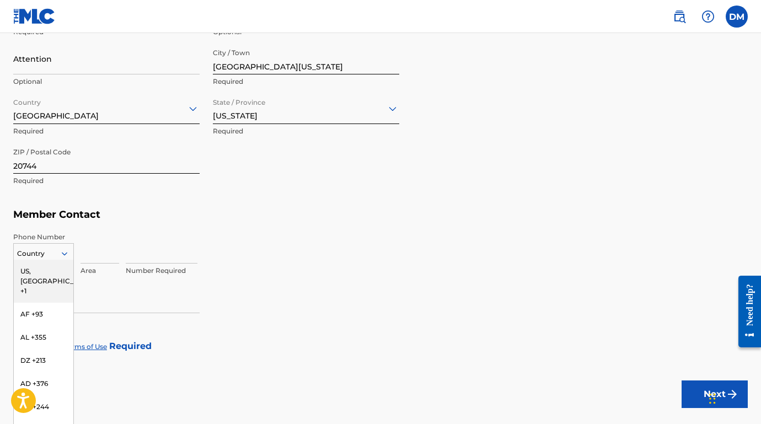
click at [49, 260] on div "US, [GEOGRAPHIC_DATA] +1, 1 of 216. 216 results available. Use Up and Down to c…" at bounding box center [43, 251] width 61 height 17
click at [46, 268] on div "US, [GEOGRAPHIC_DATA] +1" at bounding box center [44, 281] width 60 height 43
click at [87, 263] on div "Area" at bounding box center [100, 257] width 39 height 50
click at [90, 254] on input at bounding box center [100, 247] width 39 height 31
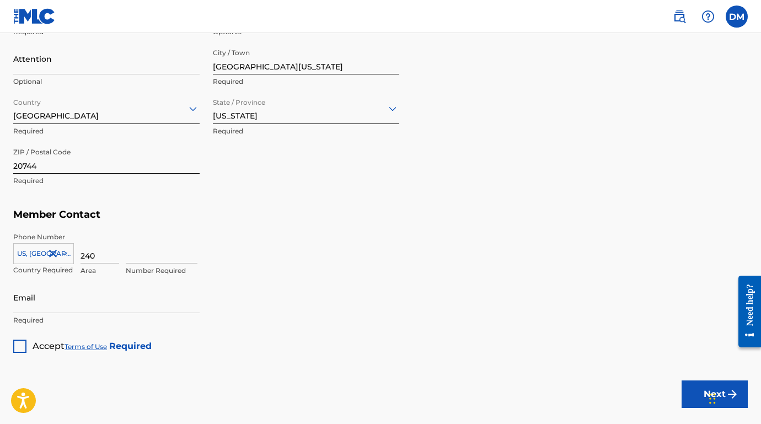
type input "240"
type input "3380048"
type input "[EMAIL_ADDRESS][DOMAIN_NAME]"
click at [26, 341] on div "Accept Terms of Use Required" at bounding box center [82, 342] width 138 height 22
click at [25, 342] on div at bounding box center [19, 346] width 13 height 13
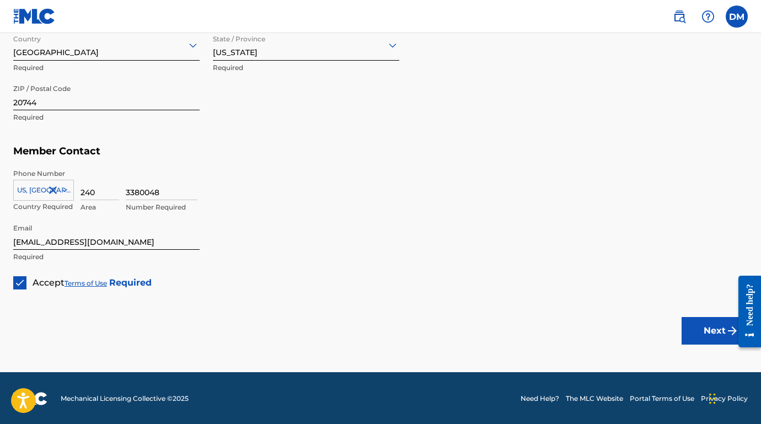
scroll to position [588, 0]
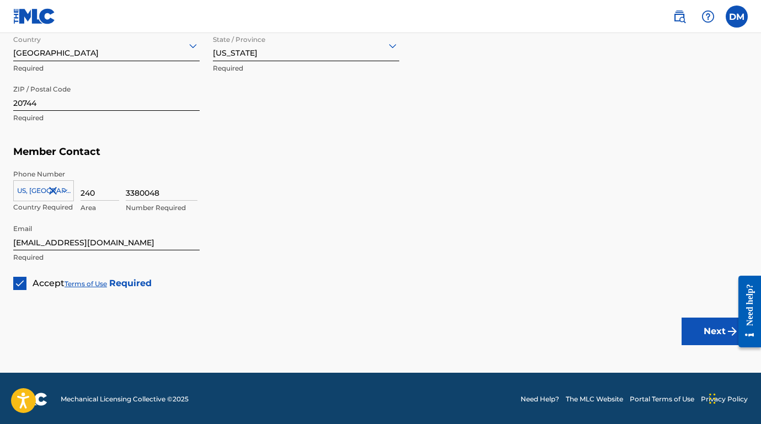
click at [716, 332] on button "Next" at bounding box center [715, 332] width 66 height 28
click at [695, 325] on button "Next" at bounding box center [715, 332] width 66 height 28
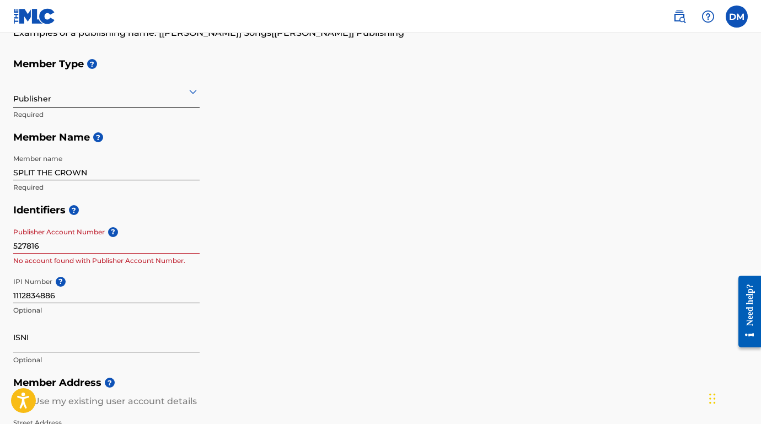
scroll to position [119, 0]
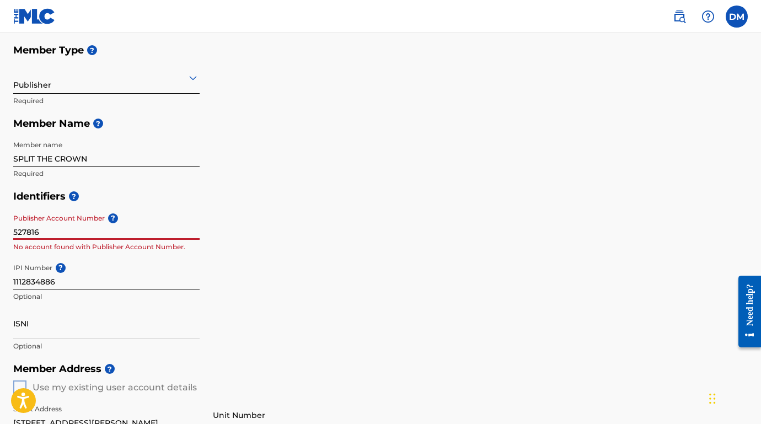
click at [16, 228] on input "527816" at bounding box center [106, 223] width 186 height 31
click at [13, 229] on input "527816" at bounding box center [106, 223] width 186 height 31
type input "6527816"
click at [148, 250] on p "Publisher Account Number must contain at most 6 characters" at bounding box center [106, 252] width 186 height 20
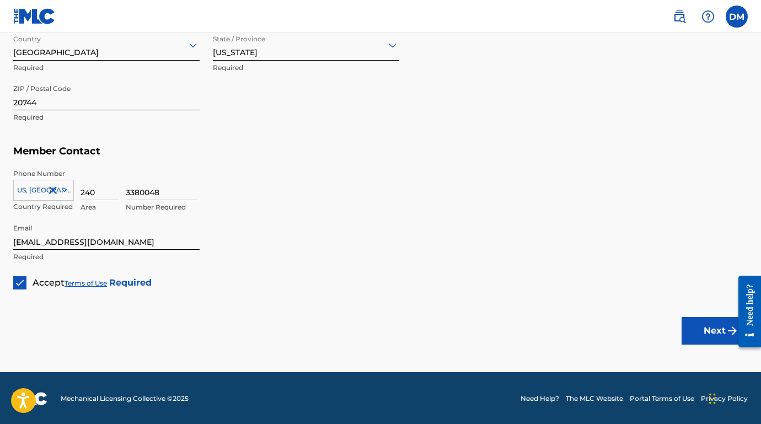
scroll to position [588, 0]
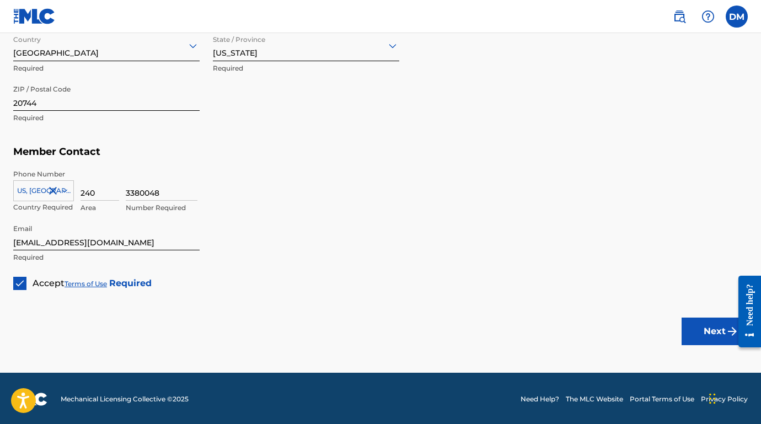
click at [703, 325] on button "Next" at bounding box center [715, 332] width 66 height 28
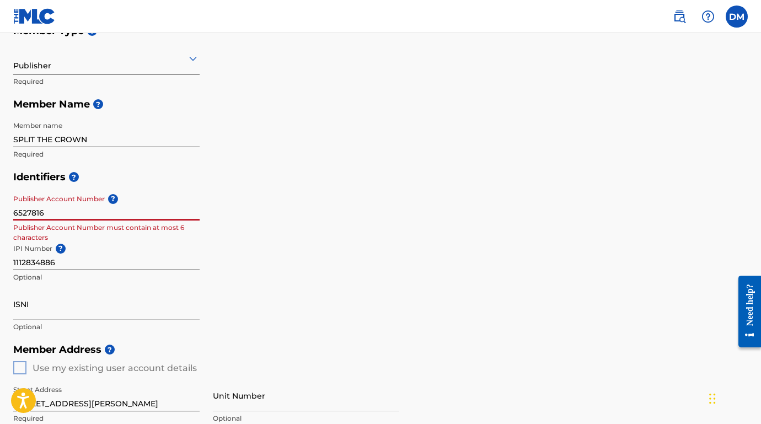
click at [54, 212] on input "6527816" at bounding box center [106, 204] width 186 height 31
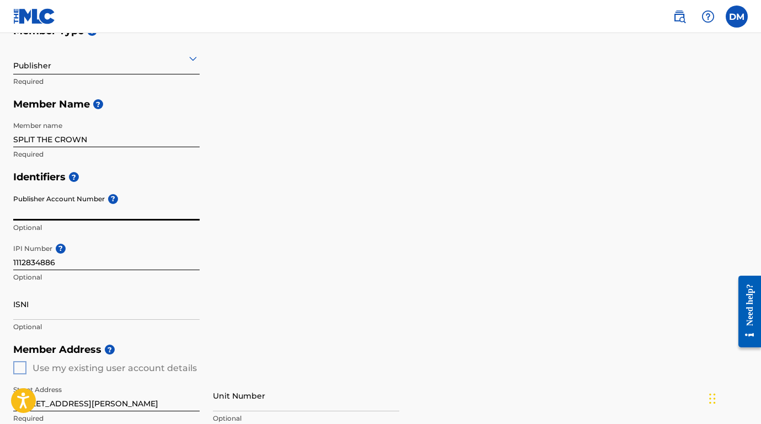
click at [94, 249] on input "1112834886" at bounding box center [106, 254] width 186 height 31
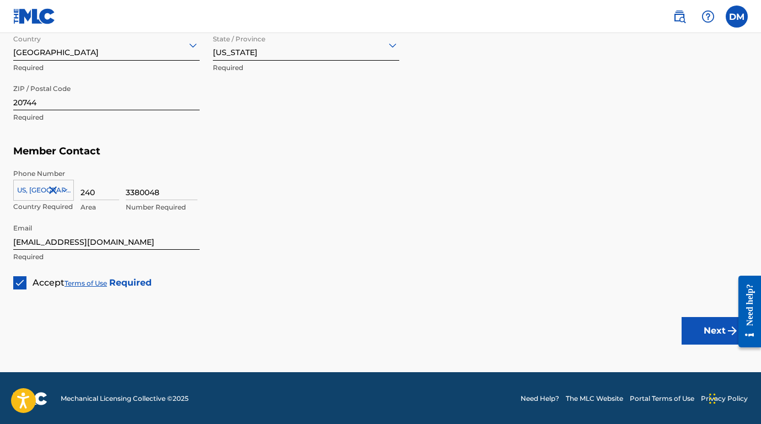
scroll to position [588, 0]
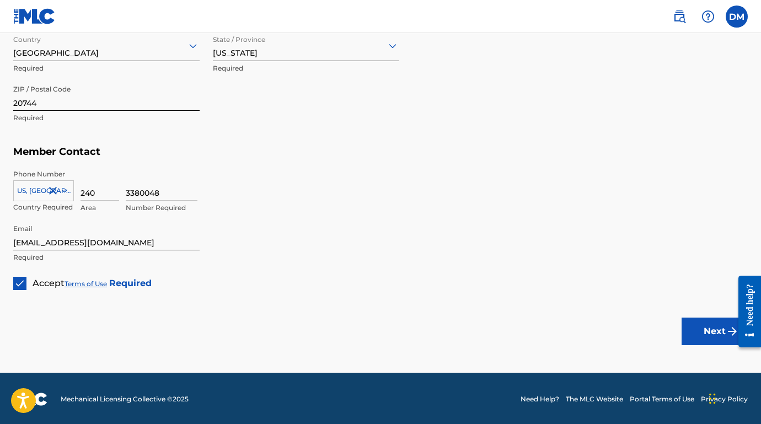
click at [715, 330] on button "Next" at bounding box center [715, 332] width 66 height 28
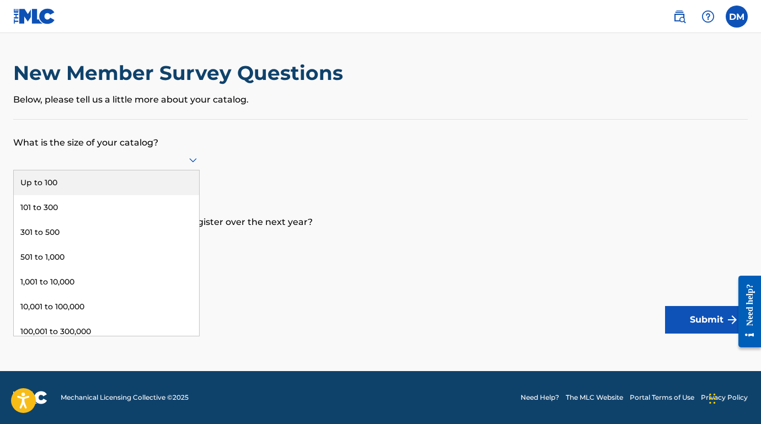
click at [125, 166] on div at bounding box center [106, 160] width 186 height 14
click at [104, 191] on div "Up to 100" at bounding box center [106, 182] width 185 height 25
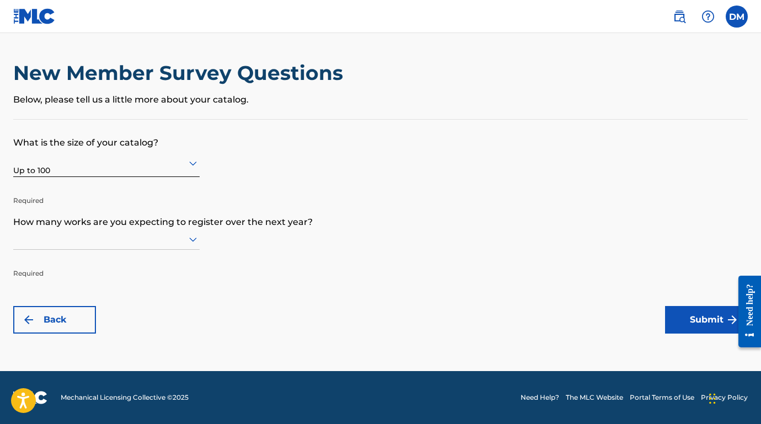
click at [130, 242] on div at bounding box center [106, 239] width 186 height 14
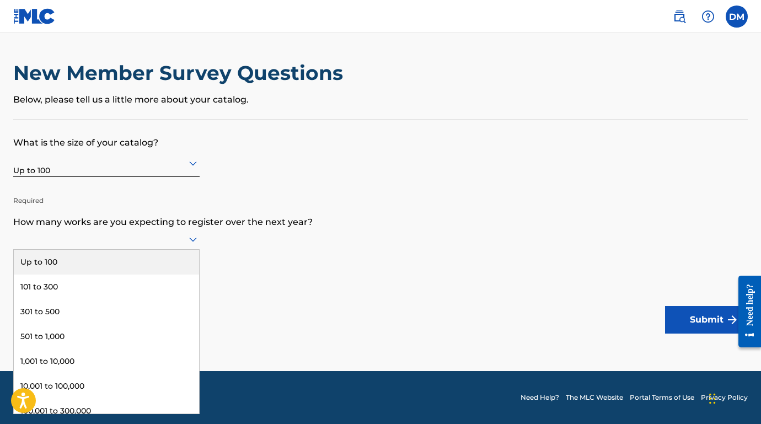
scroll to position [1, 0]
click at [111, 264] on div "Up to 100" at bounding box center [106, 262] width 185 height 25
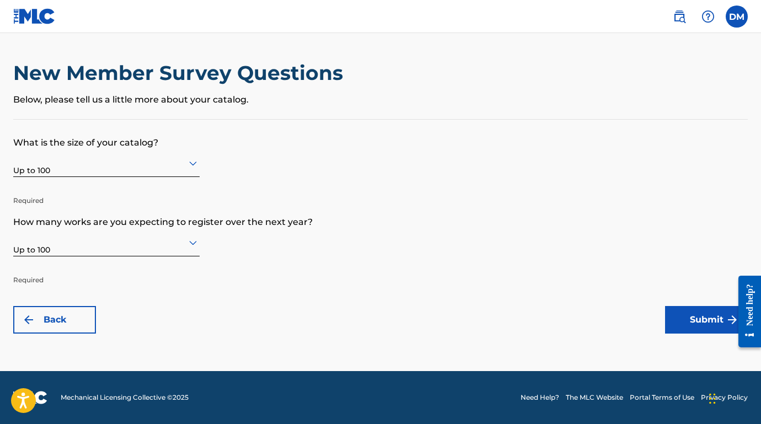
click at [689, 319] on button "Submit" at bounding box center [706, 320] width 83 height 28
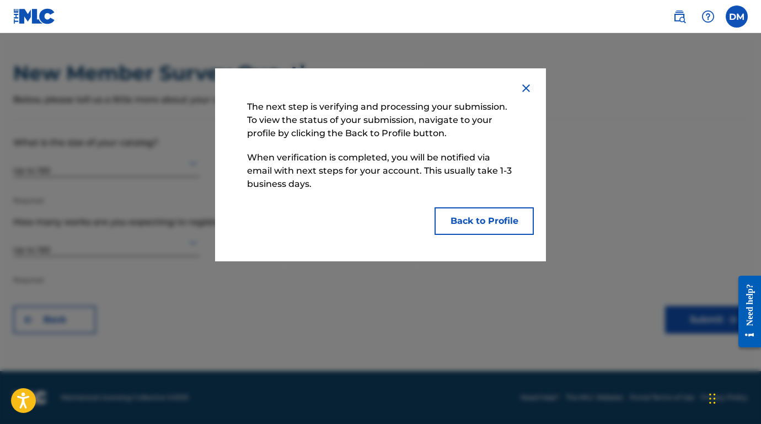
click at [479, 216] on button "Back to Profile" at bounding box center [484, 221] width 99 height 28
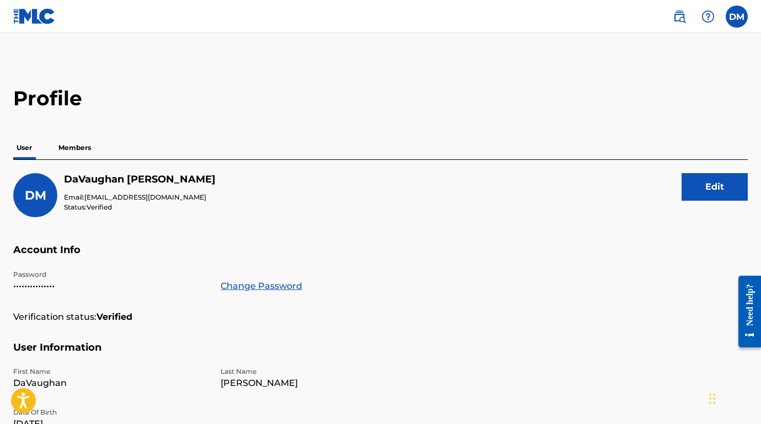
click at [82, 145] on p "Members" at bounding box center [74, 147] width 39 height 23
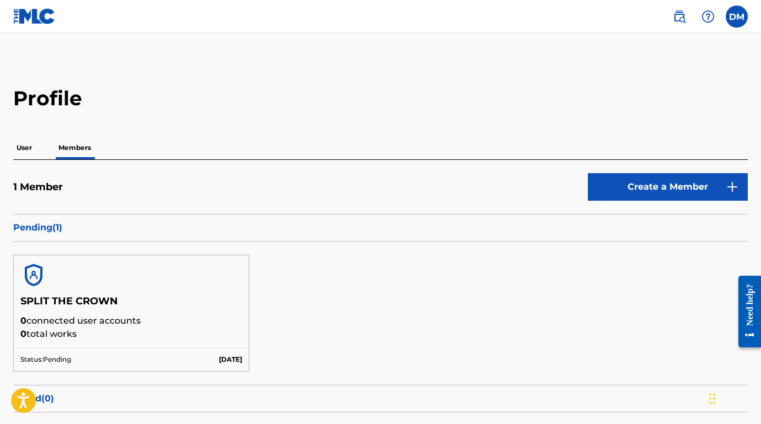
click at [35, 18] on img at bounding box center [34, 16] width 42 height 16
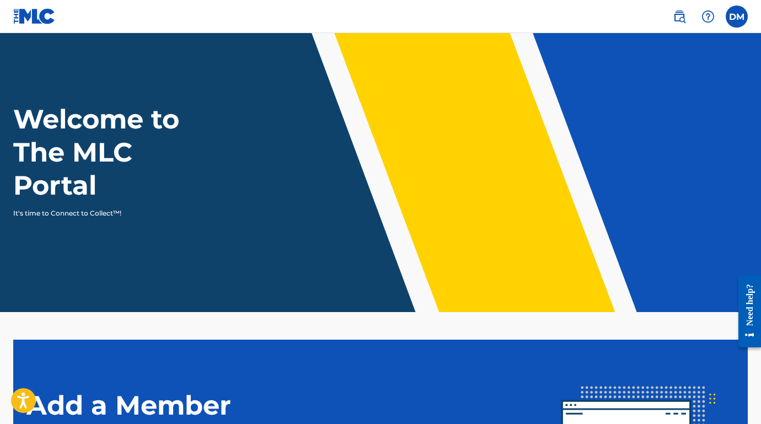
scroll to position [10, 0]
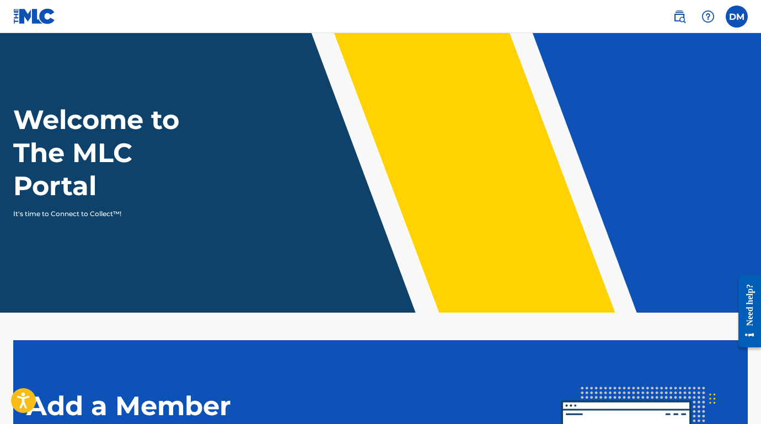
click at [221, 158] on div "Welcome to The MLC Portal It's time to Connect to Collect™!" at bounding box center [380, 161] width 761 height 116
click at [740, 18] on label at bounding box center [737, 17] width 22 height 22
click at [737, 17] on input "DM [PERSON_NAME] [EMAIL_ADDRESS][DOMAIN_NAME] Notification Preferences Profile …" at bounding box center [737, 17] width 0 height 0
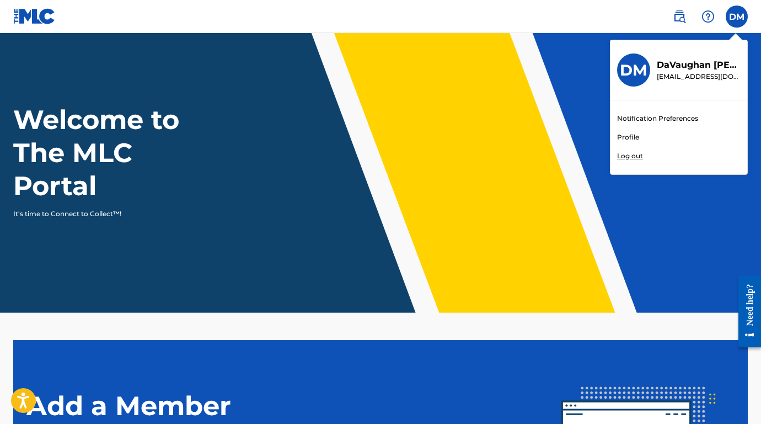
click at [596, 91] on header "Welcome to The MLC Portal It's time to Connect to Collect™!" at bounding box center [380, 168] width 761 height 290
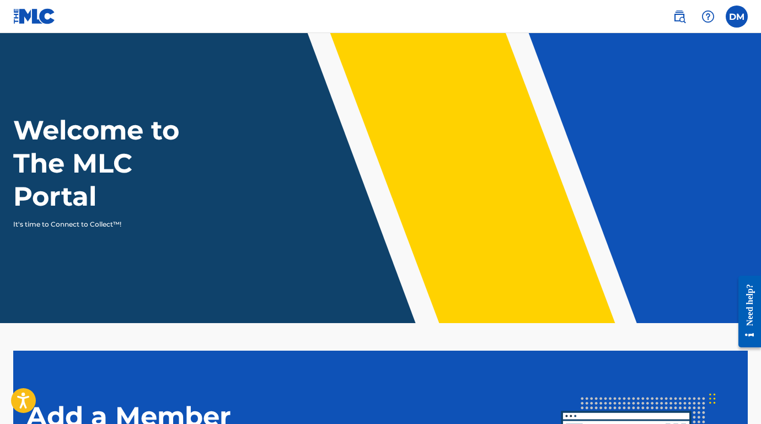
scroll to position [0, 0]
click at [679, 18] on img at bounding box center [679, 16] width 13 height 13
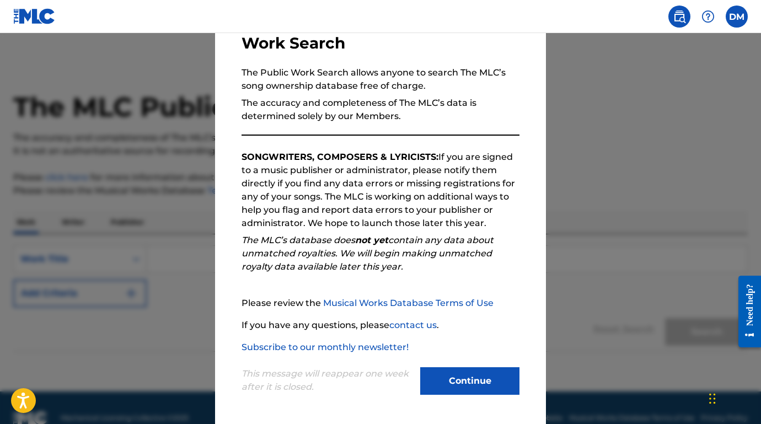
scroll to position [81, 0]
click at [468, 382] on button "Continue" at bounding box center [469, 381] width 99 height 28
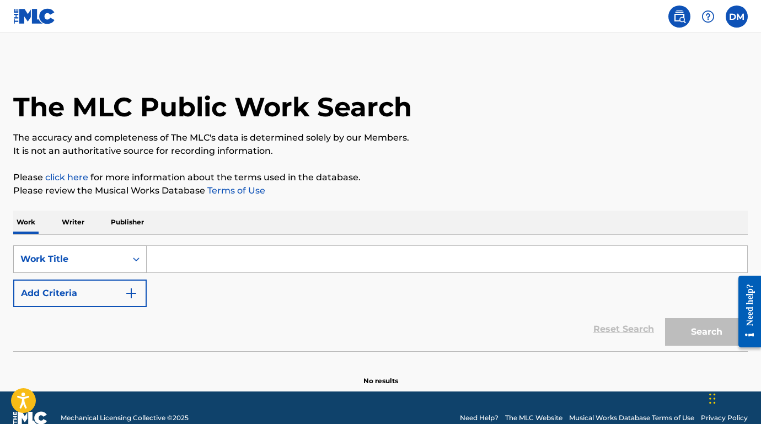
click at [84, 266] on div "Work Title" at bounding box center [79, 259] width 133 height 28
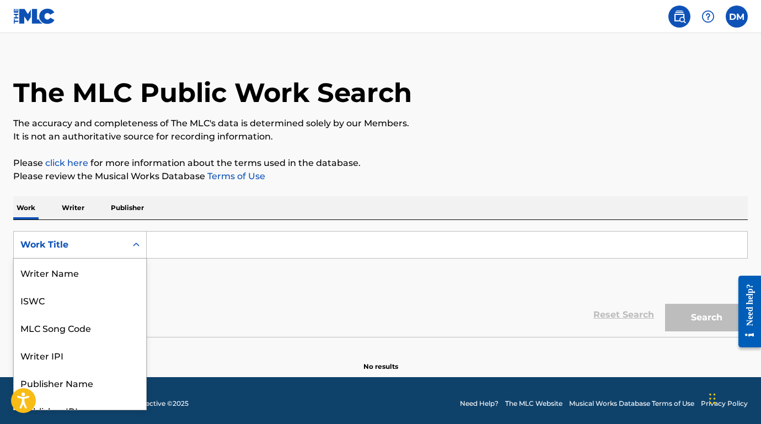
scroll to position [55, 0]
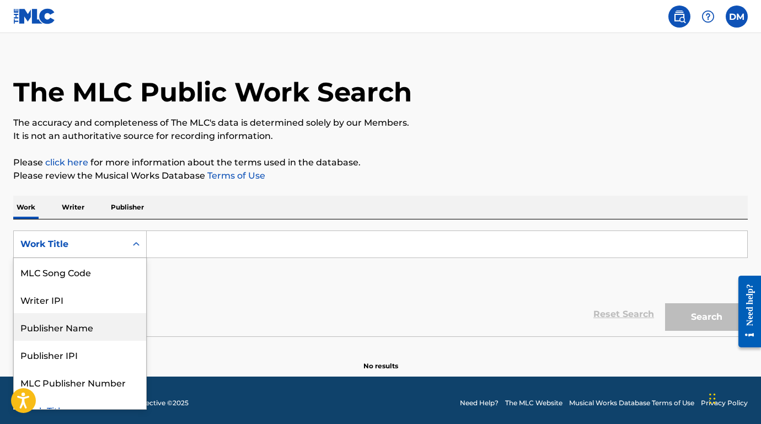
click at [82, 320] on div "Publisher Name" at bounding box center [80, 327] width 132 height 28
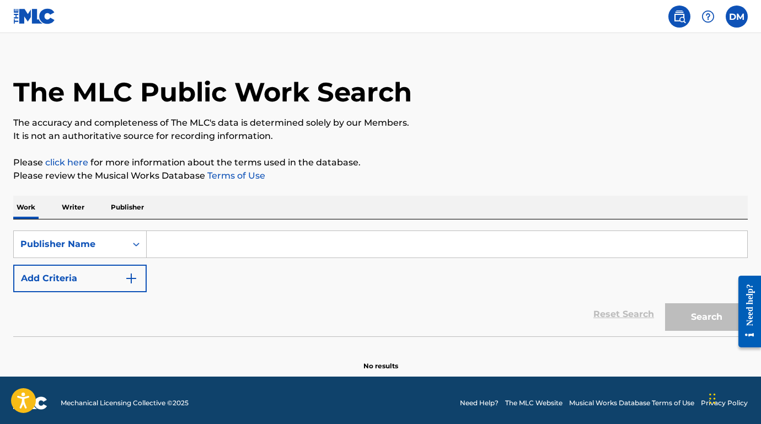
click at [174, 235] on input "Search Form" at bounding box center [447, 244] width 601 height 26
click at [36, 208] on p "Work" at bounding box center [25, 207] width 25 height 23
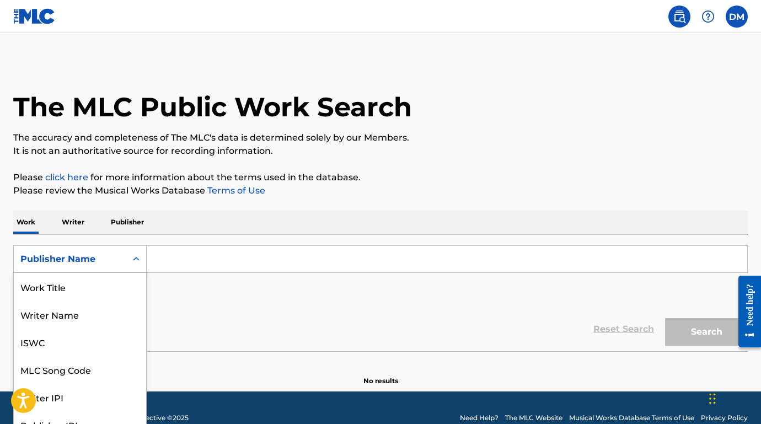
scroll to position [13, 0]
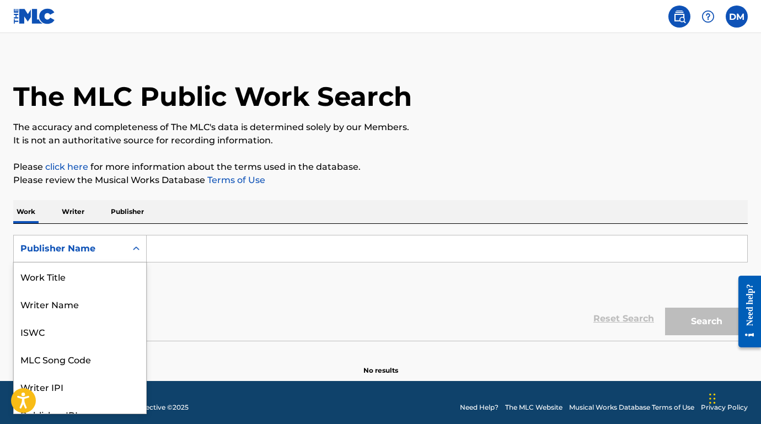
click at [80, 253] on div "Publisher Name" at bounding box center [69, 248] width 99 height 13
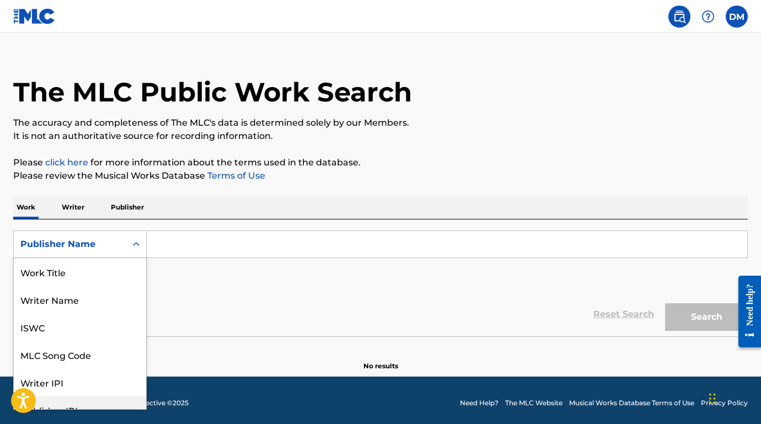
scroll to position [0, 0]
click at [71, 305] on div "Writer Name" at bounding box center [80, 300] width 132 height 28
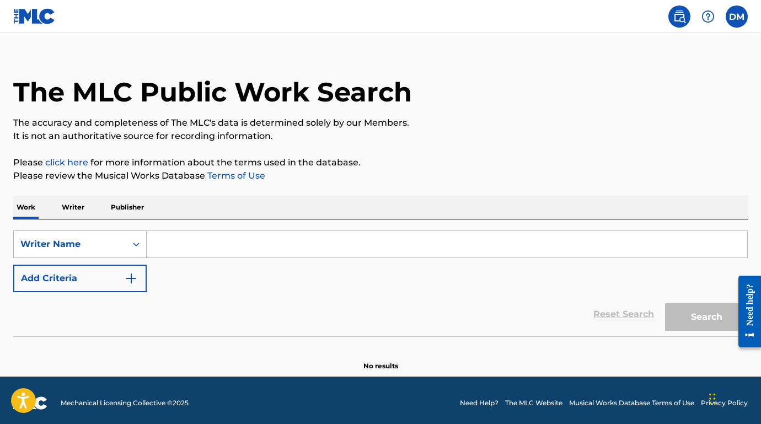
click at [111, 248] on div "Writer Name" at bounding box center [69, 244] width 99 height 13
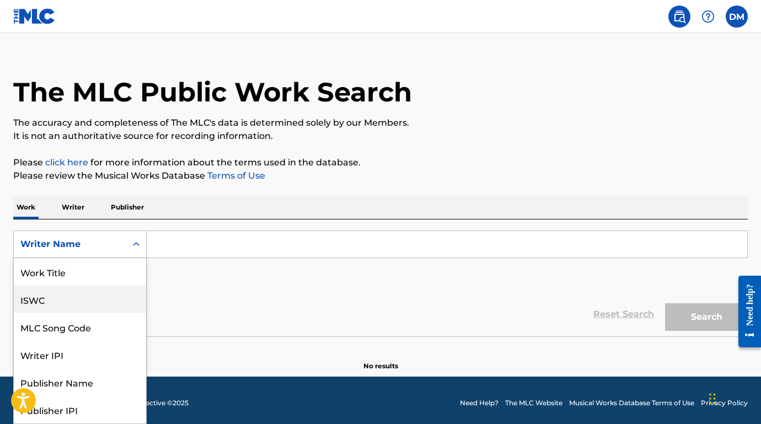
click at [71, 307] on div "ISWC" at bounding box center [80, 300] width 132 height 28
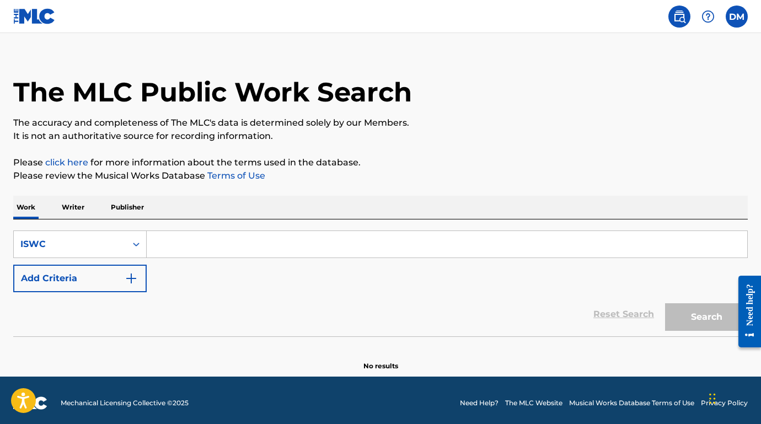
click at [198, 253] on input "Search Form" at bounding box center [447, 244] width 601 height 26
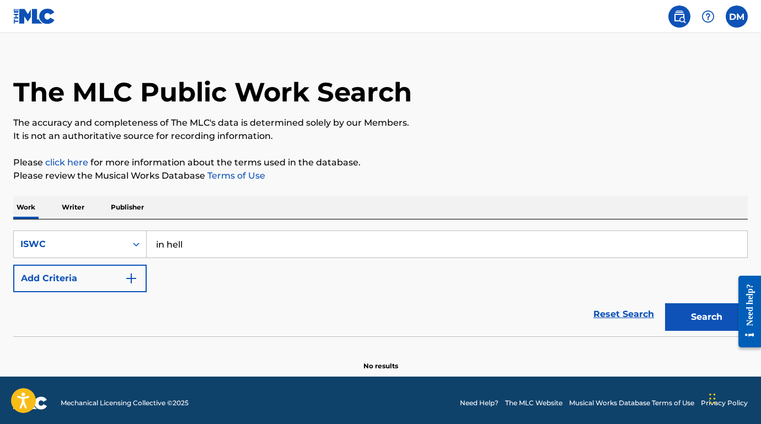
type input "in hell"
click at [710, 324] on button "Search" at bounding box center [706, 317] width 83 height 28
click at [697, 312] on button "Search" at bounding box center [706, 317] width 83 height 28
click at [205, 247] on input "in hell" at bounding box center [447, 244] width 601 height 26
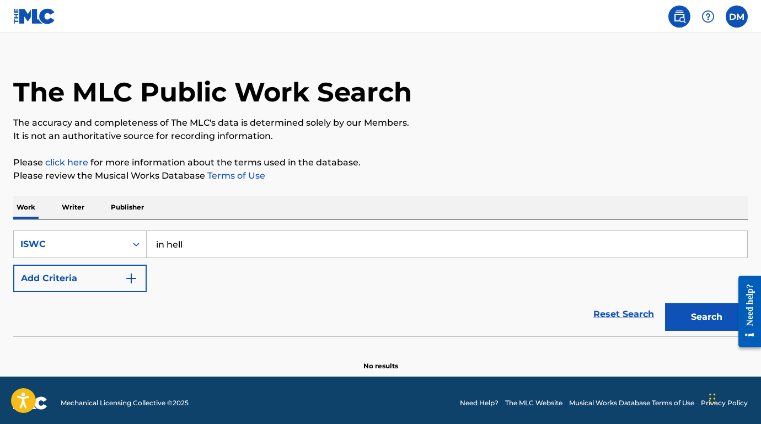
click at [205, 247] on input "in hell" at bounding box center [447, 244] width 601 height 26
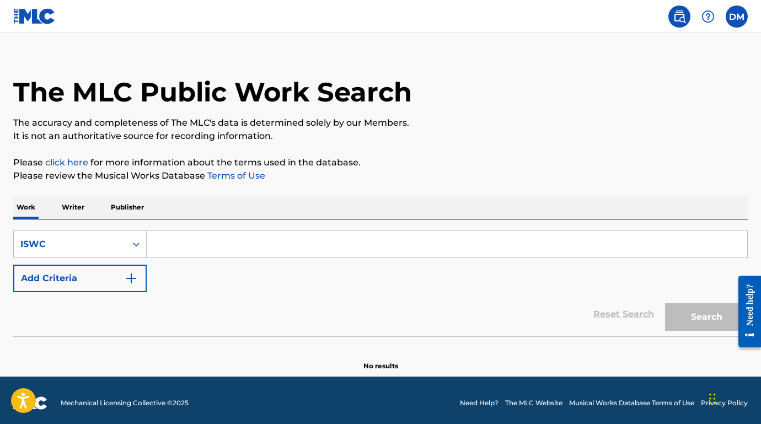
paste input "QZNWY2533737"
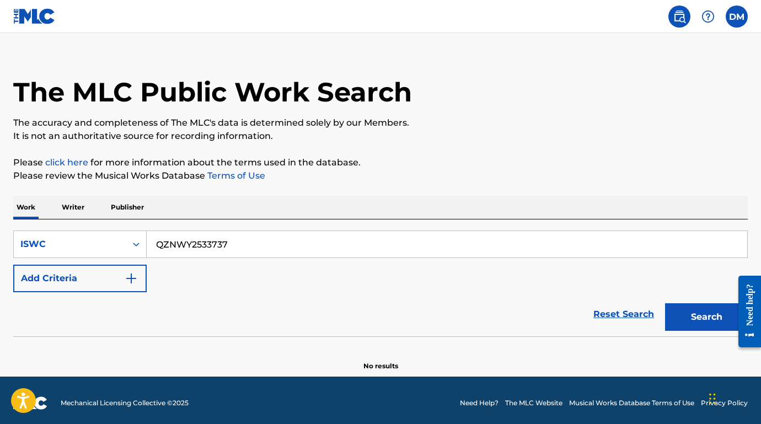
type input "QZNWY2533737"
click at [688, 317] on button "Search" at bounding box center [706, 317] width 83 height 28
click at [700, 315] on button "Search" at bounding box center [706, 317] width 83 height 28
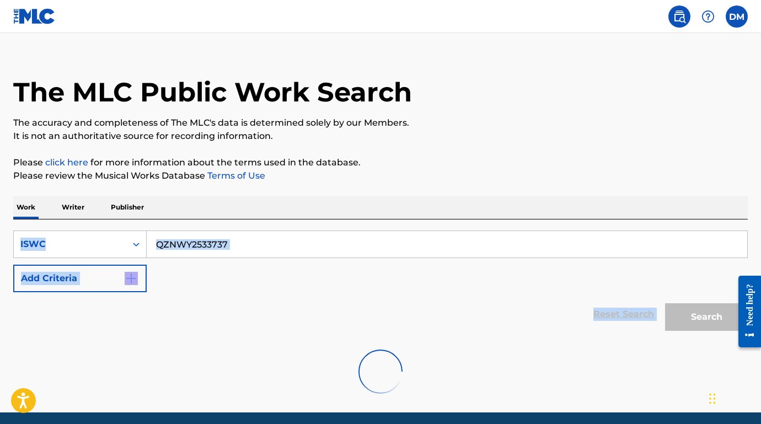
click at [700, 315] on div "Search" at bounding box center [704, 314] width 88 height 44
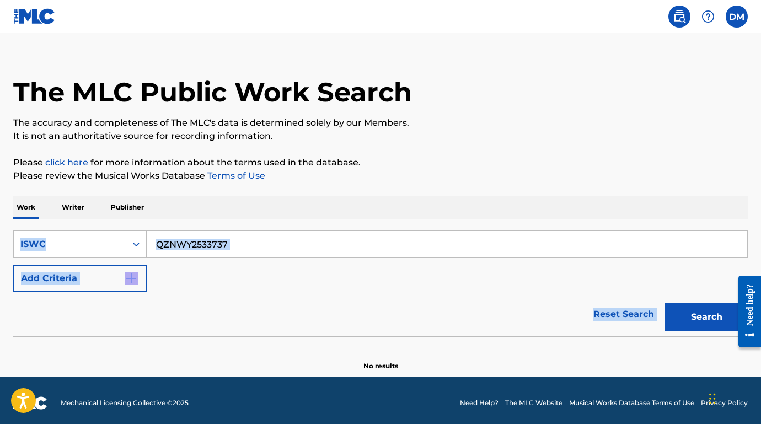
click at [700, 315] on button "Search" at bounding box center [706, 317] width 83 height 28
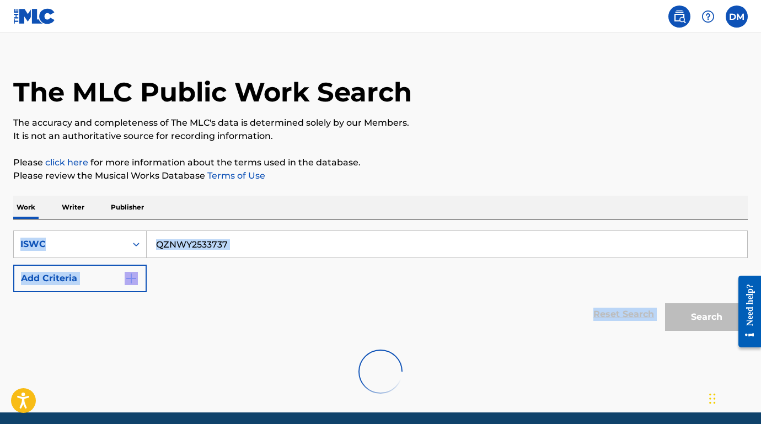
click at [700, 315] on button "Search" at bounding box center [706, 317] width 83 height 28
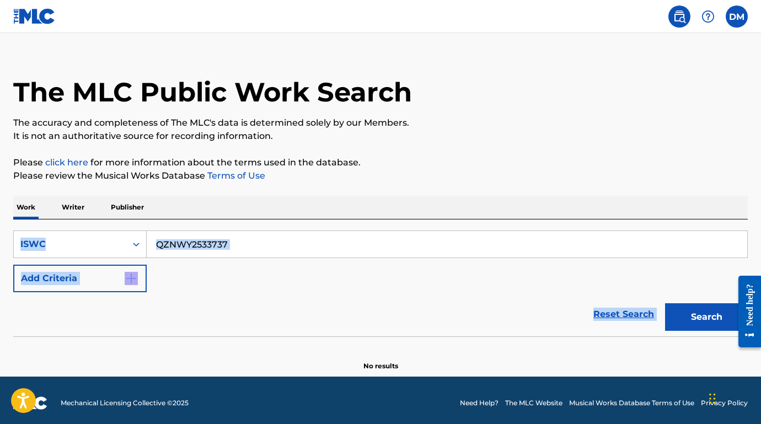
click at [700, 315] on button "Search" at bounding box center [706, 317] width 83 height 28
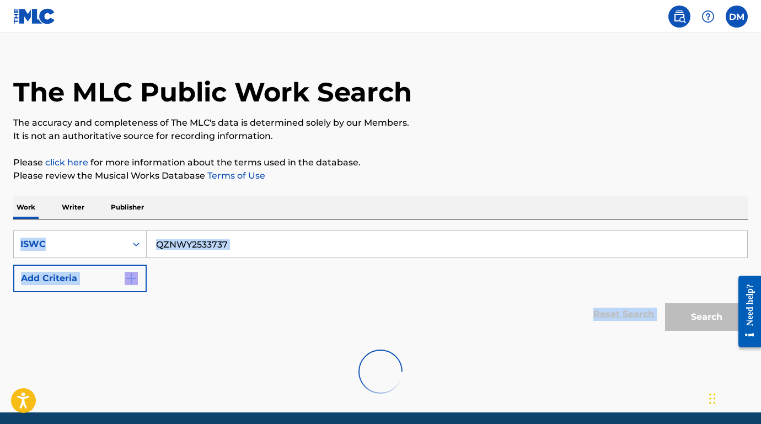
click at [700, 315] on button "Search" at bounding box center [706, 317] width 83 height 28
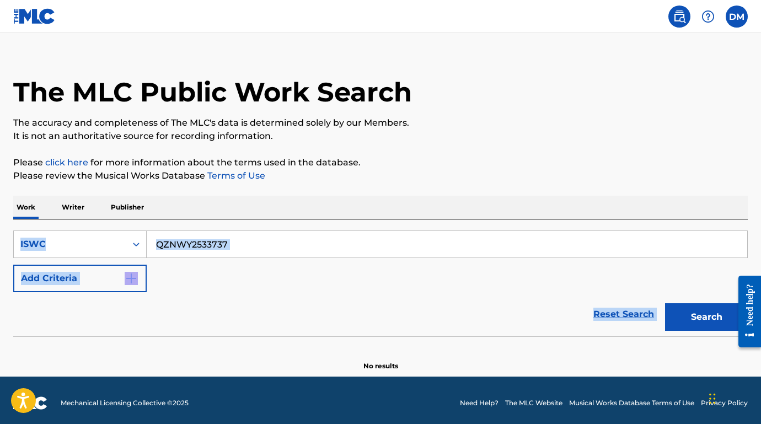
click at [700, 315] on button "Search" at bounding box center [706, 317] width 83 height 28
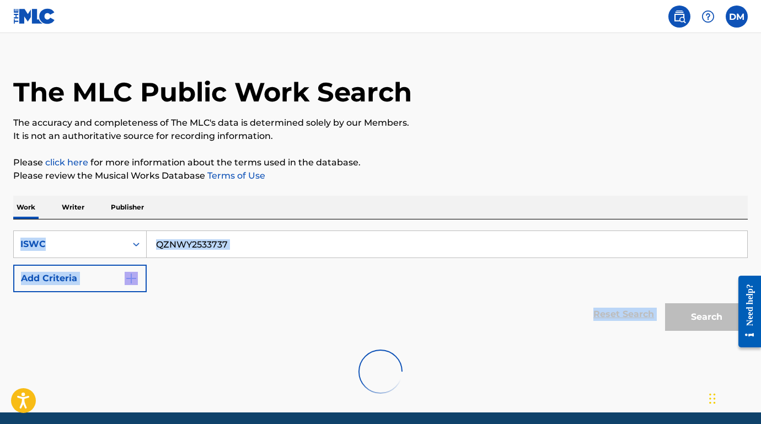
click at [700, 315] on button "Search" at bounding box center [706, 317] width 83 height 28
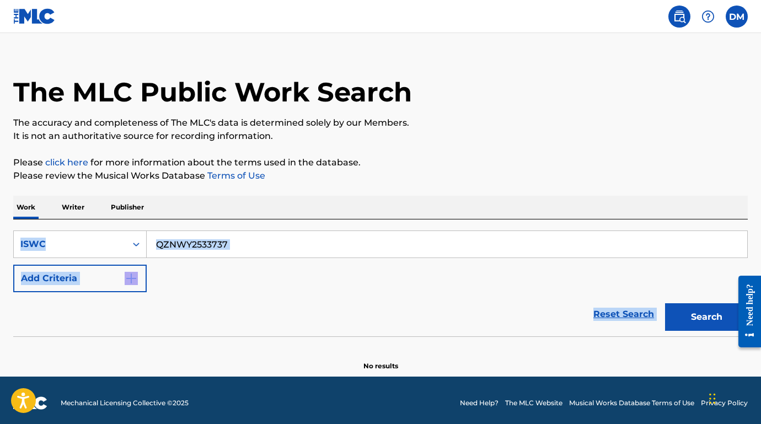
click at [700, 315] on button "Search" at bounding box center [706, 317] width 83 height 28
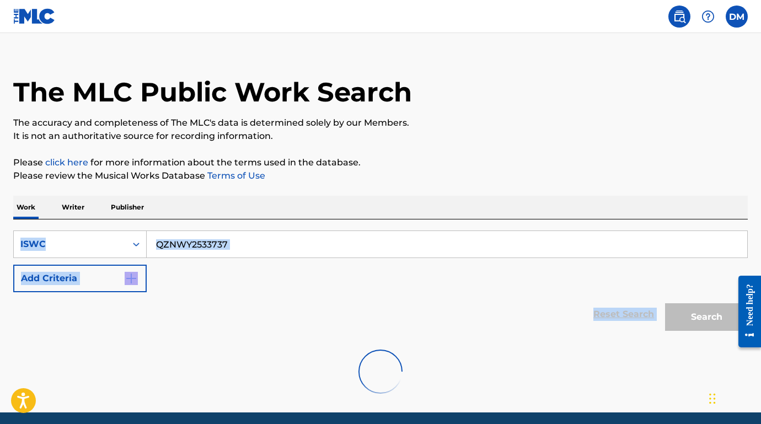
click at [700, 315] on button "Search" at bounding box center [706, 317] width 83 height 28
click at [700, 315] on div "Search" at bounding box center [704, 314] width 88 height 44
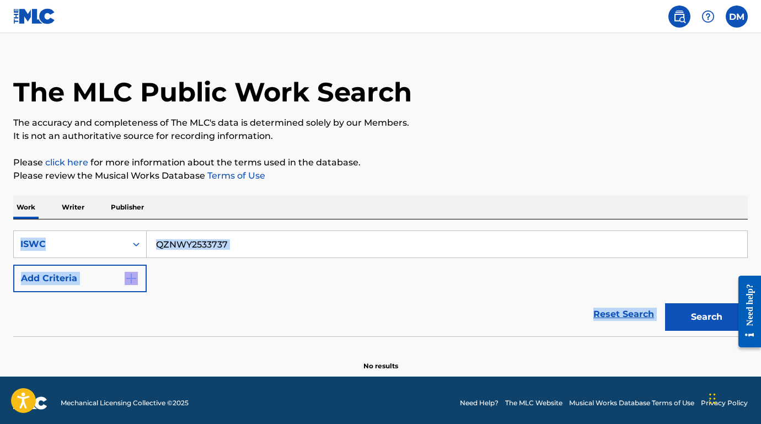
click at [700, 315] on button "Search" at bounding box center [706, 317] width 83 height 28
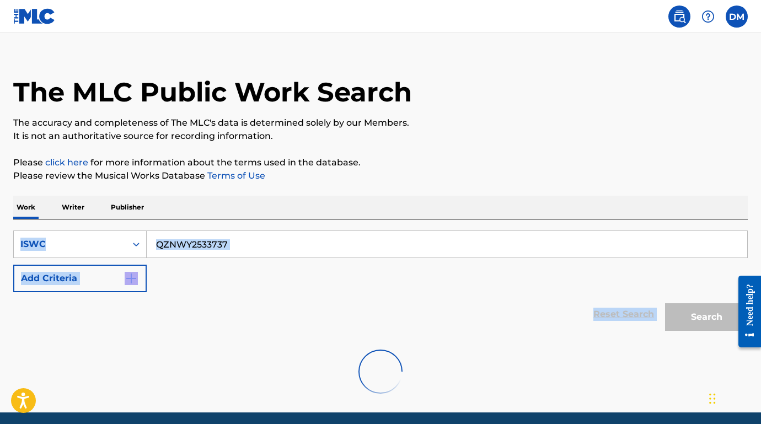
click at [700, 315] on button "Search" at bounding box center [706, 317] width 83 height 28
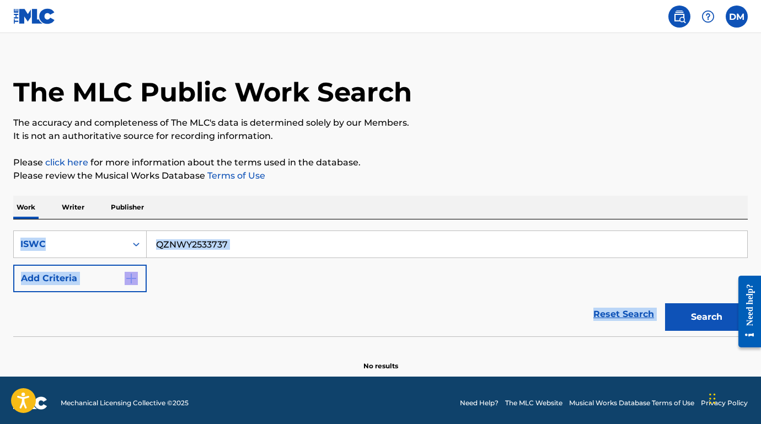
click at [700, 315] on button "Search" at bounding box center [706, 317] width 83 height 28
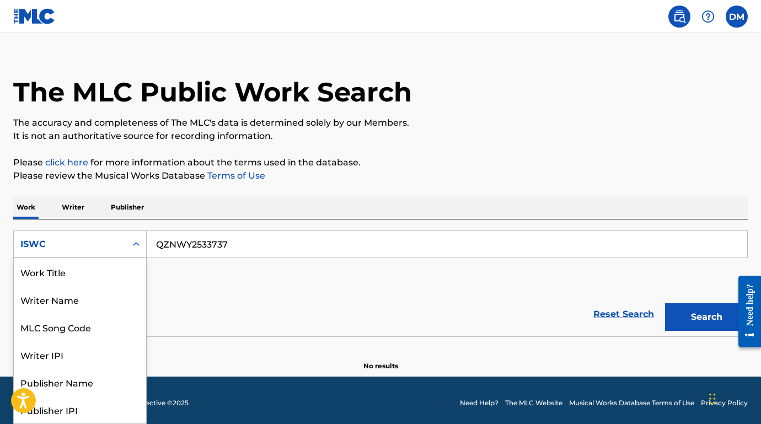
click at [141, 237] on div "Search Form" at bounding box center [136, 244] width 20 height 20
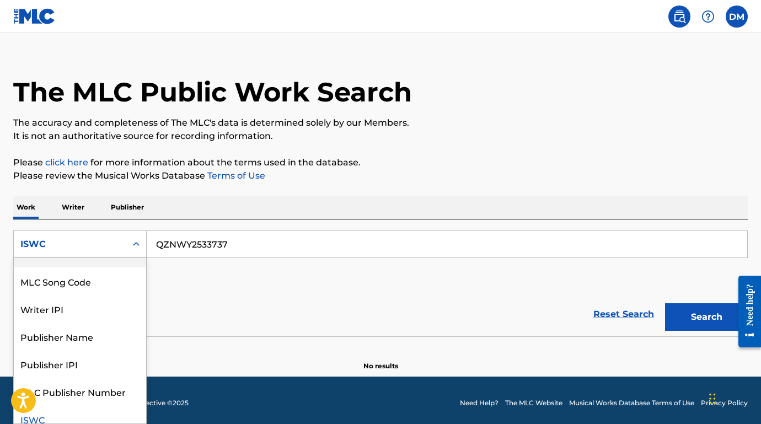
scroll to position [46, 0]
click at [79, 305] on div "Writer IPI" at bounding box center [80, 309] width 132 height 28
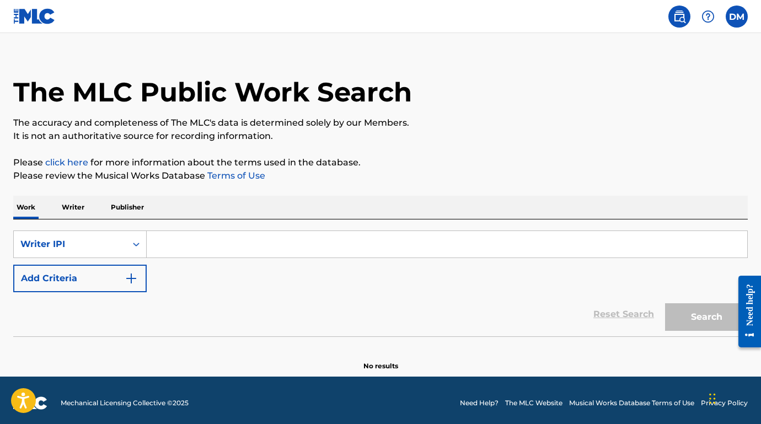
click at [199, 240] on input "Search Form" at bounding box center [447, 244] width 601 height 26
paste input "1112834886"
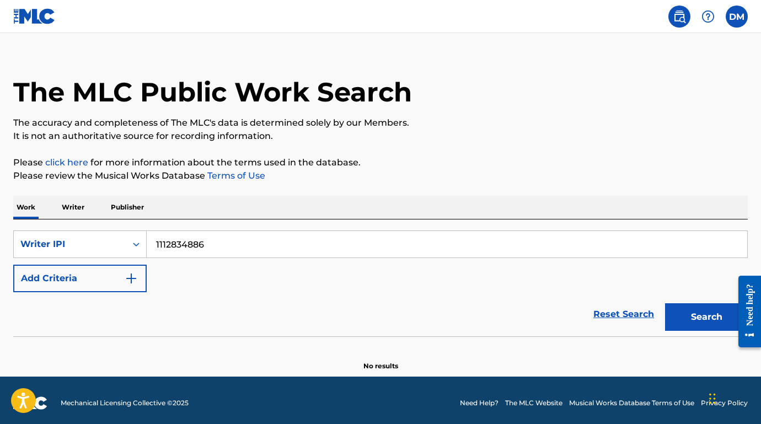
type input "1112834886"
click at [685, 315] on button "Search" at bounding box center [706, 317] width 83 height 28
click at [269, 250] on input "1112834886" at bounding box center [447, 244] width 601 height 26
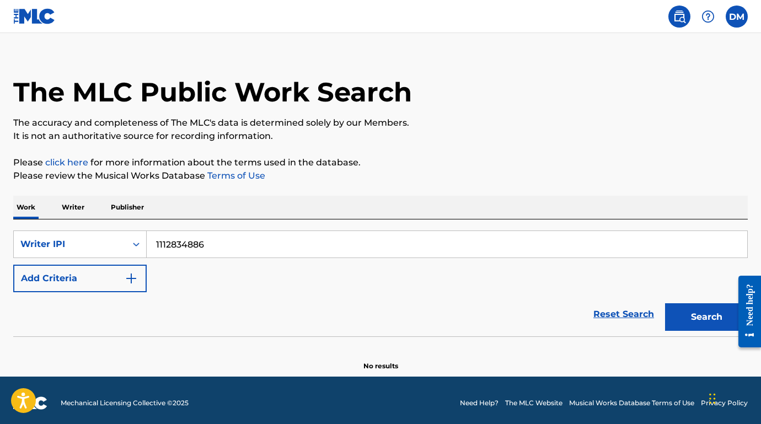
click at [269, 250] on input "1112834886" at bounding box center [447, 244] width 601 height 26
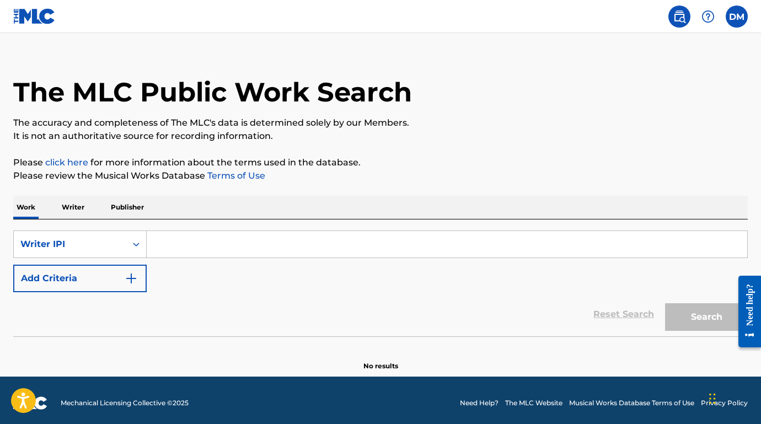
paste input "841042376"
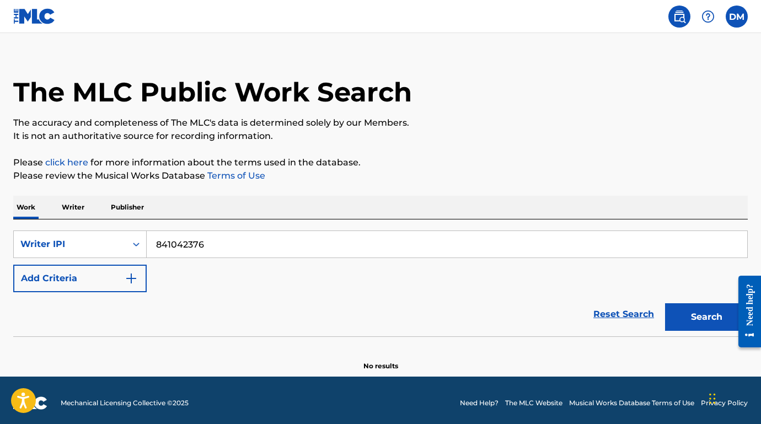
type input "841042376"
click at [690, 319] on button "Search" at bounding box center [706, 317] width 83 height 28
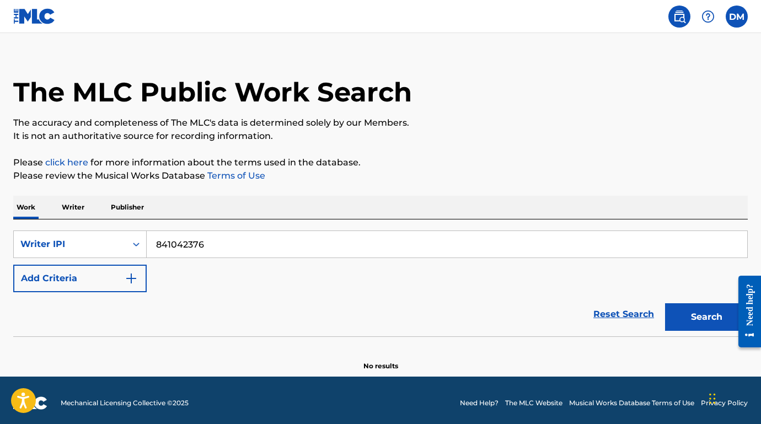
click at [690, 319] on button "Search" at bounding box center [706, 317] width 83 height 28
click at [81, 211] on p "Writer" at bounding box center [72, 207] width 29 height 23
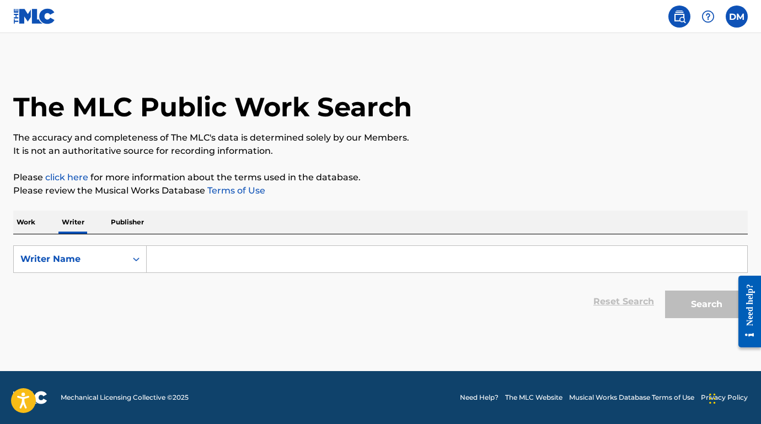
click at [191, 264] on input "Search Form" at bounding box center [447, 259] width 601 height 26
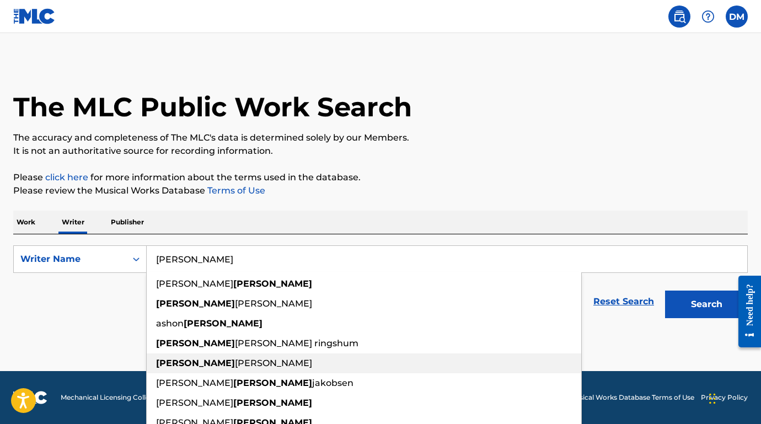
click at [235, 366] on span "[PERSON_NAME]" at bounding box center [273, 363] width 77 height 10
type input "[PERSON_NAME]"
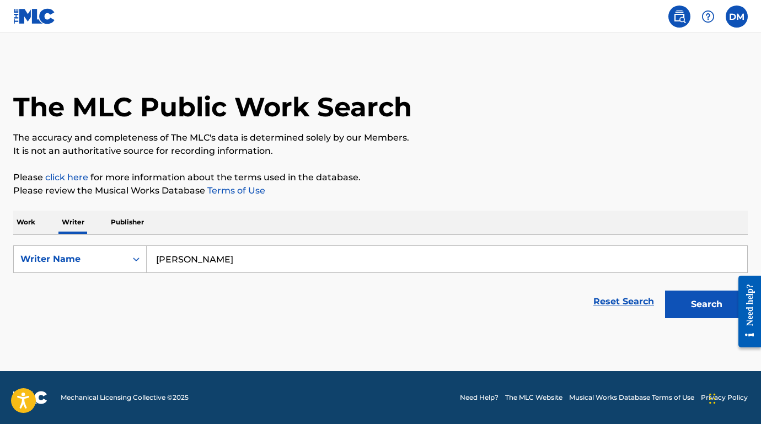
click at [704, 305] on button "Search" at bounding box center [706, 305] width 83 height 28
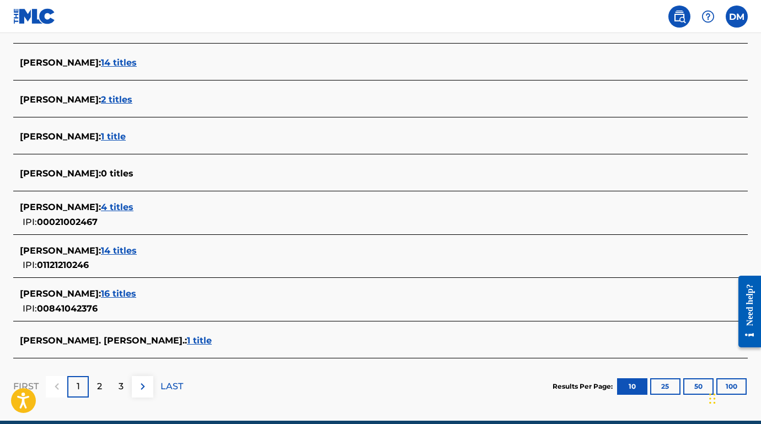
scroll to position [387, 0]
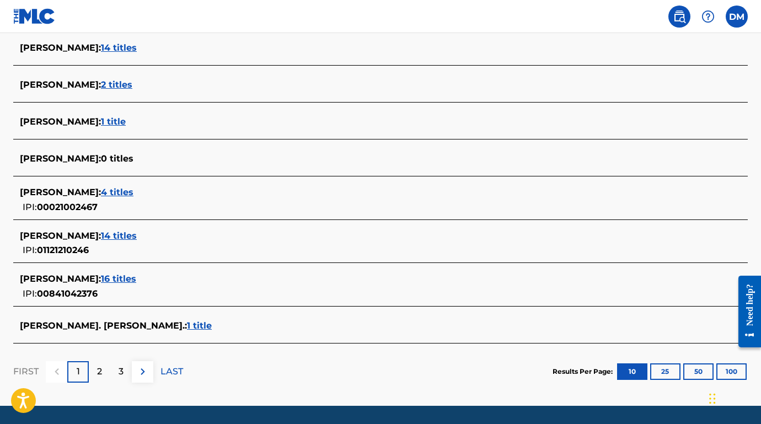
click at [100, 372] on p "2" at bounding box center [99, 371] width 5 height 13
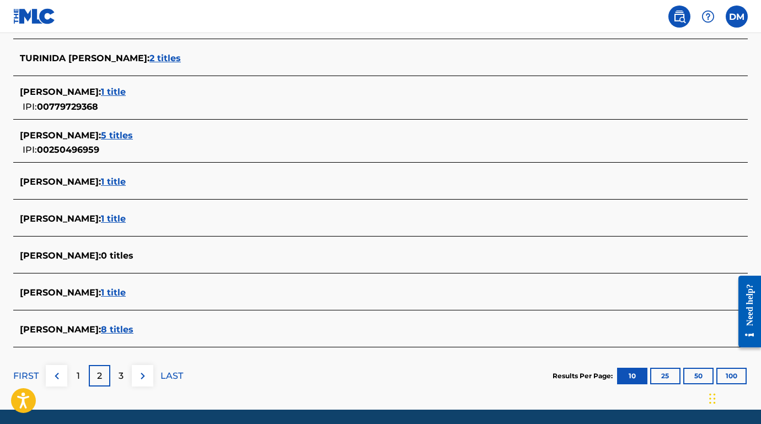
scroll to position [380, 0]
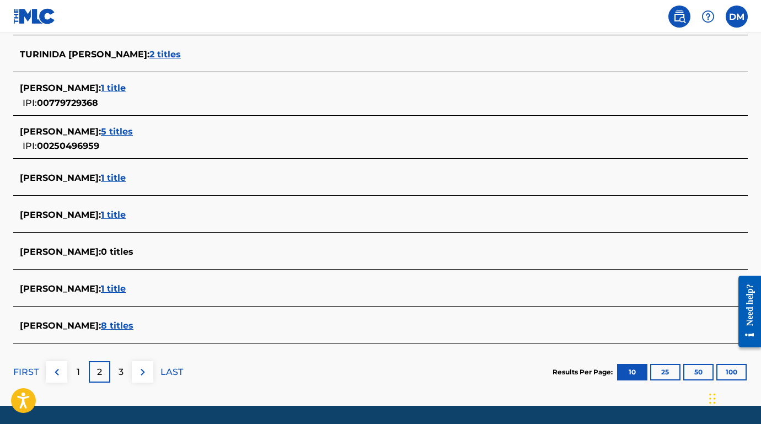
click at [120, 372] on p "3" at bounding box center [121, 372] width 5 height 13
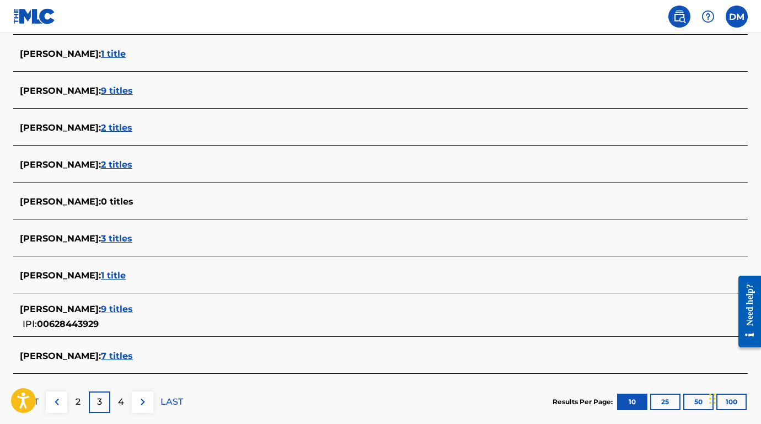
scroll to position [349, 0]
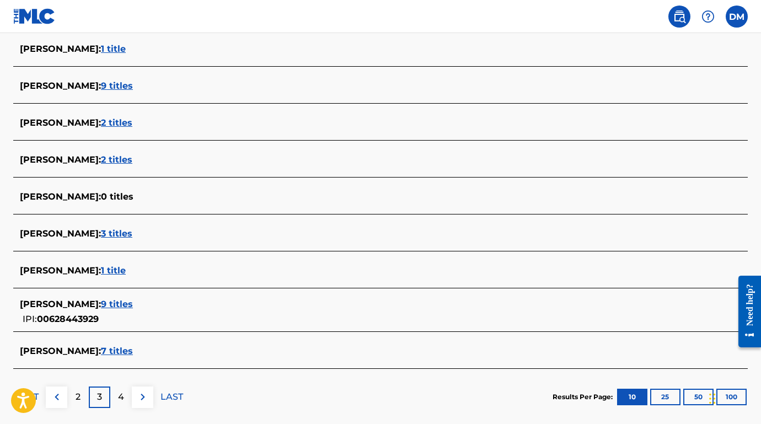
click at [126, 395] on div "4" at bounding box center [121, 398] width 22 height 22
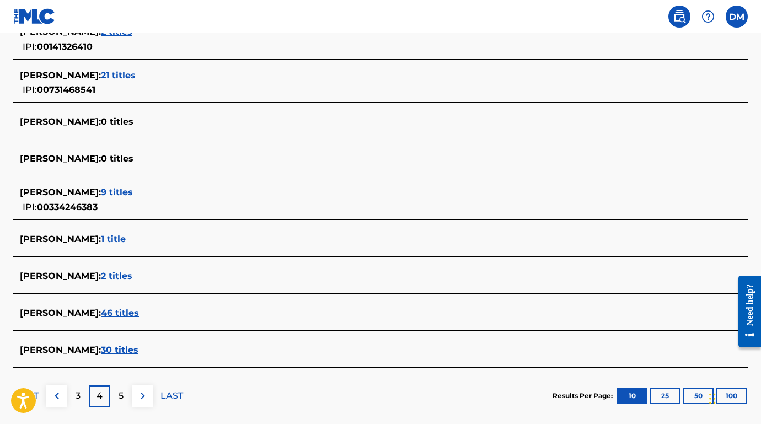
scroll to position [372, 0]
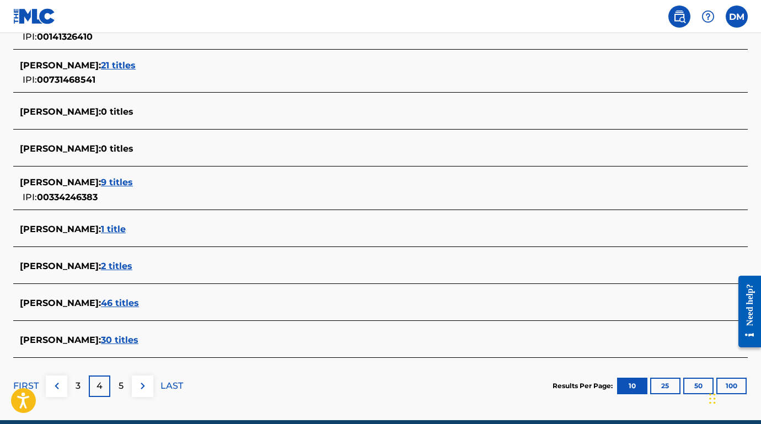
click at [63, 386] on img at bounding box center [56, 385] width 13 height 13
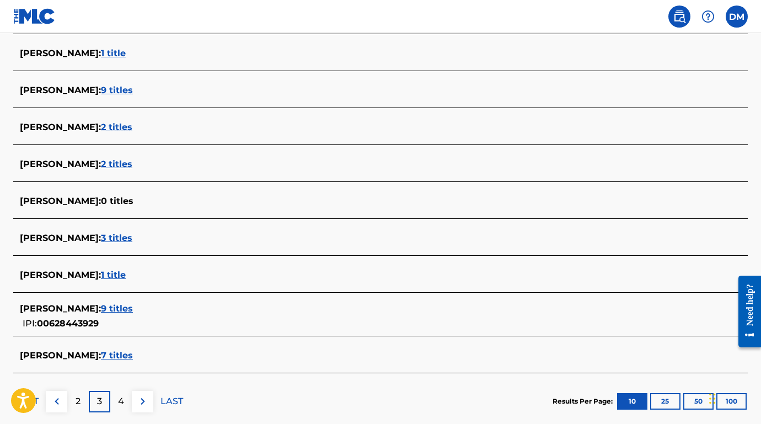
scroll to position [368, 0]
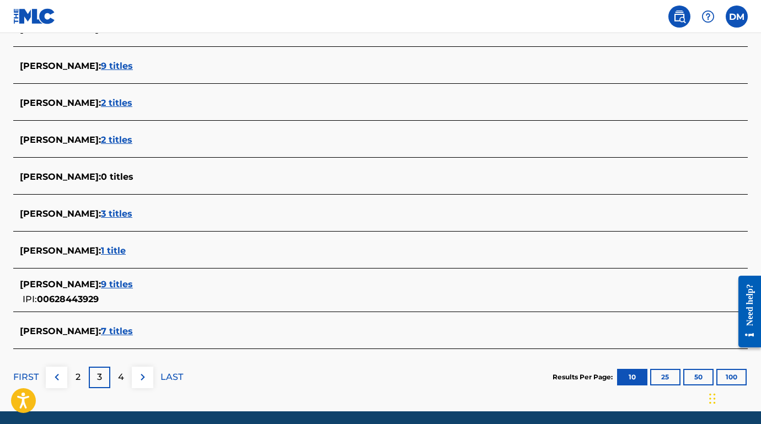
click at [63, 378] on button at bounding box center [57, 378] width 22 height 22
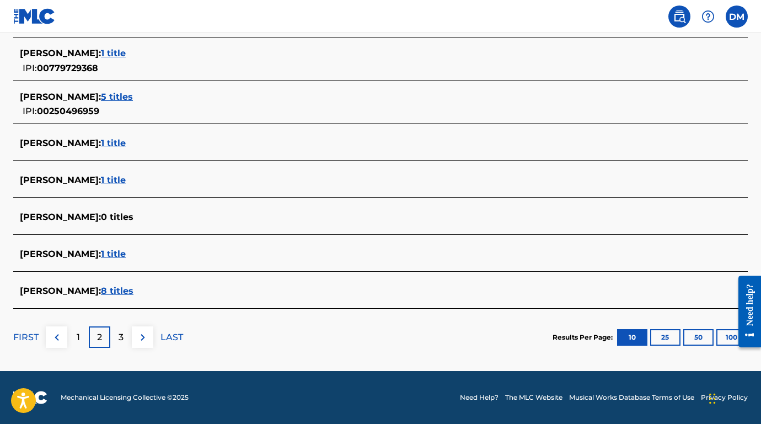
click at [83, 334] on div "1" at bounding box center [78, 337] width 22 height 22
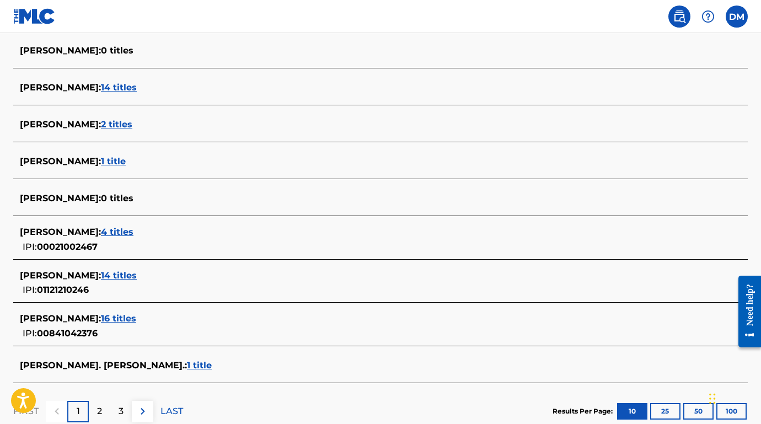
scroll to position [351, 0]
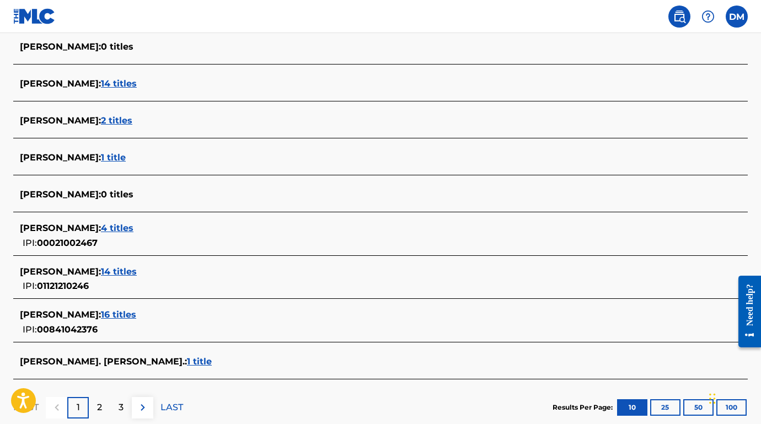
click at [136, 314] on span "16 titles" at bounding box center [118, 314] width 35 height 10
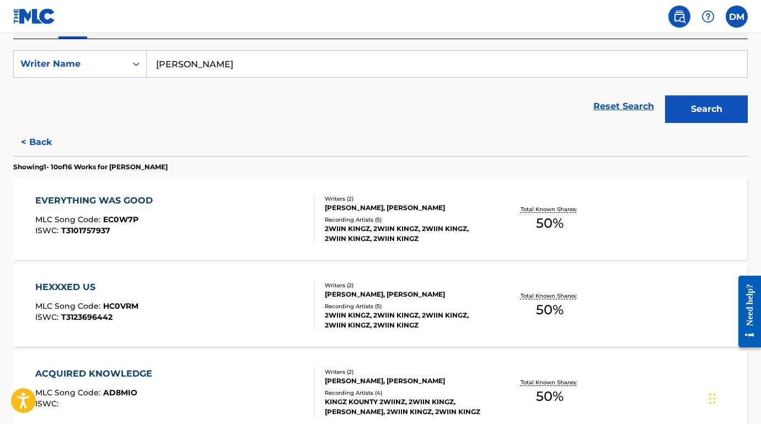
scroll to position [195, 0]
click at [250, 239] on div "EVERYTHING WAS GOOD MLC Song Code : EC0W7P ISWC : T3101757937" at bounding box center [174, 220] width 279 height 50
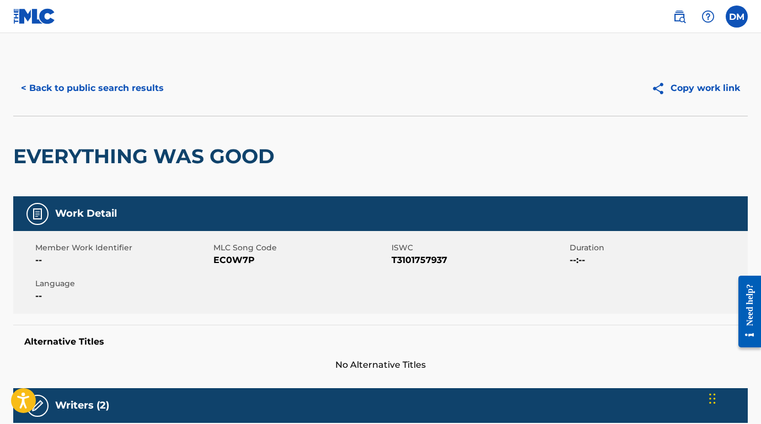
click at [684, 86] on button "Copy work link" at bounding box center [696, 88] width 104 height 28
click at [125, 87] on button "< Back to public search results" at bounding box center [92, 88] width 158 height 28
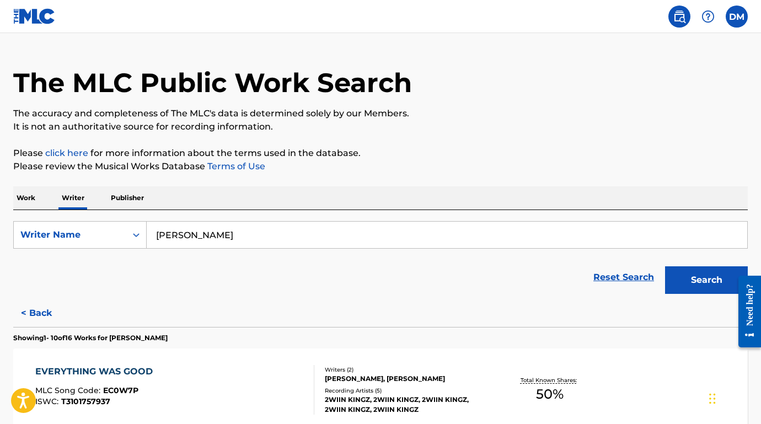
scroll to position [24, 0]
click at [131, 200] on p "Publisher" at bounding box center [128, 198] width 40 height 23
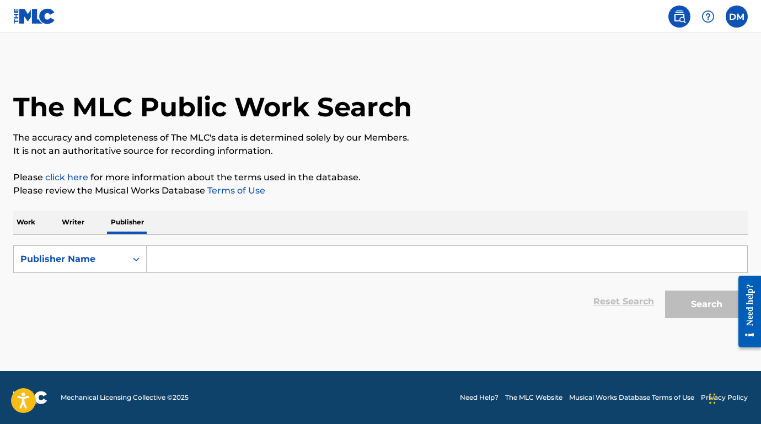
click at [182, 259] on input "Search Form" at bounding box center [447, 259] width 601 height 26
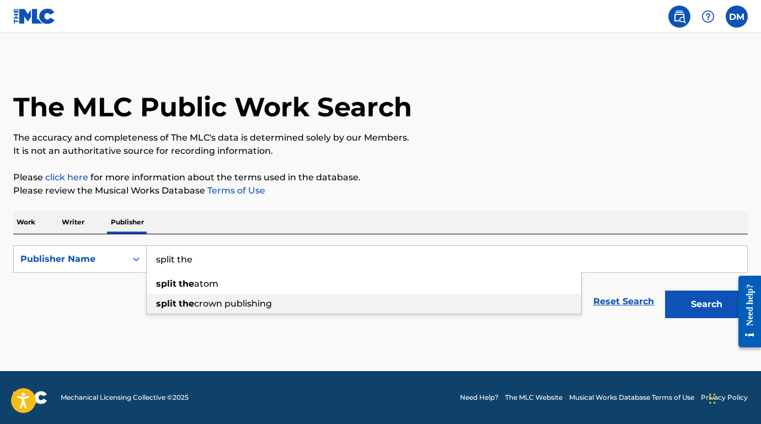
click at [217, 307] on span "crown publishing" at bounding box center [233, 303] width 78 height 10
type input "split the crown publishing"
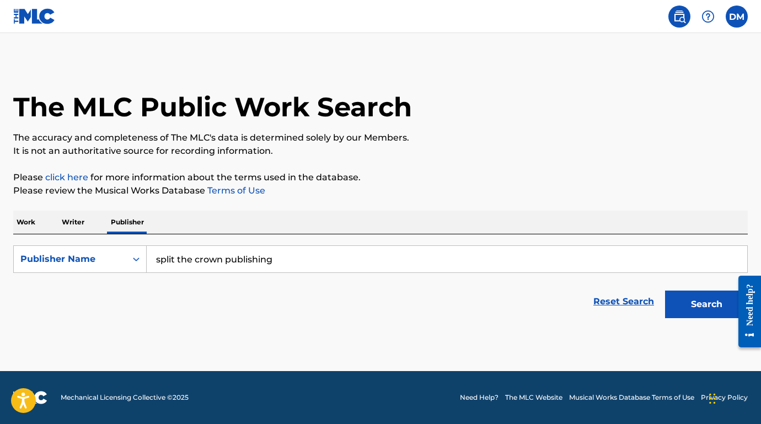
click at [694, 311] on button "Search" at bounding box center [706, 305] width 83 height 28
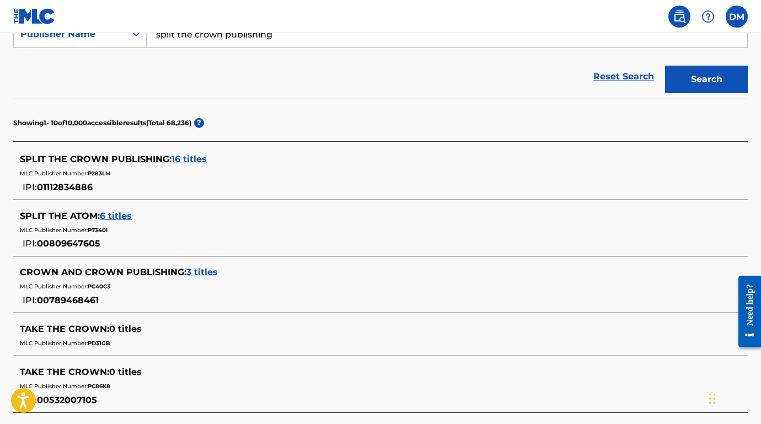
scroll to position [233, 0]
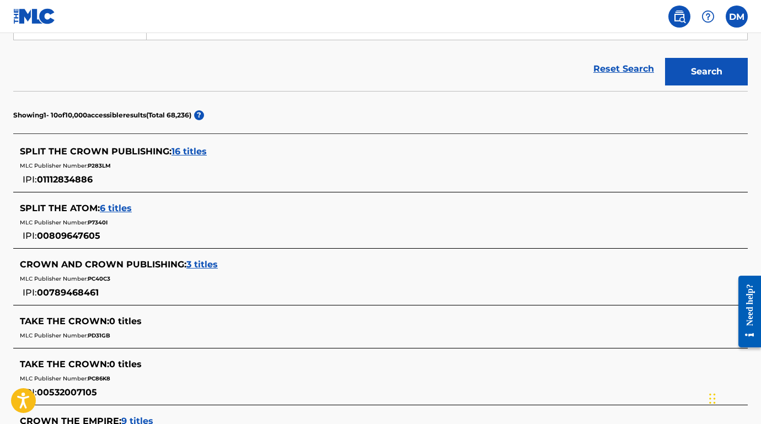
click at [190, 153] on span "16 titles" at bounding box center [189, 151] width 35 height 10
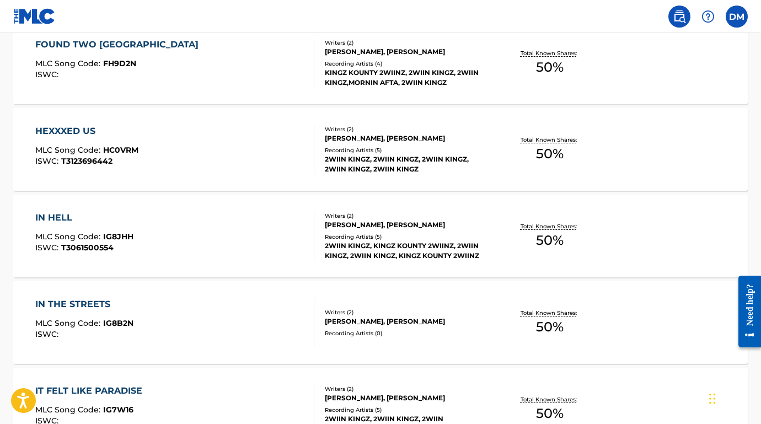
scroll to position [818, 0]
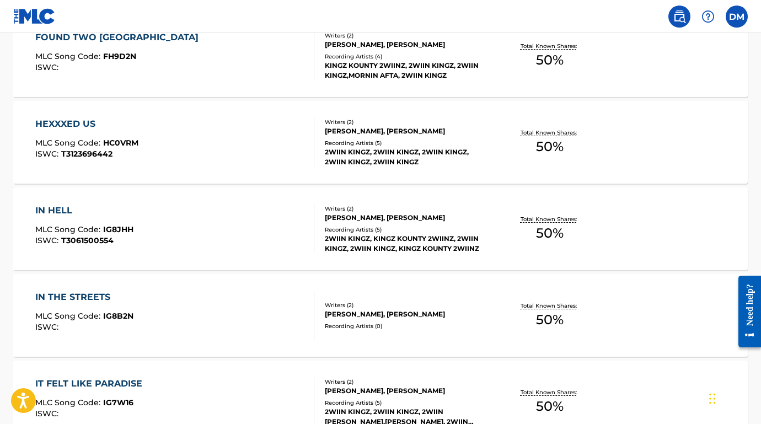
click at [193, 229] on div "IN HELL MLC Song Code : IG8JHH ISWC : T3061500554" at bounding box center [174, 229] width 279 height 50
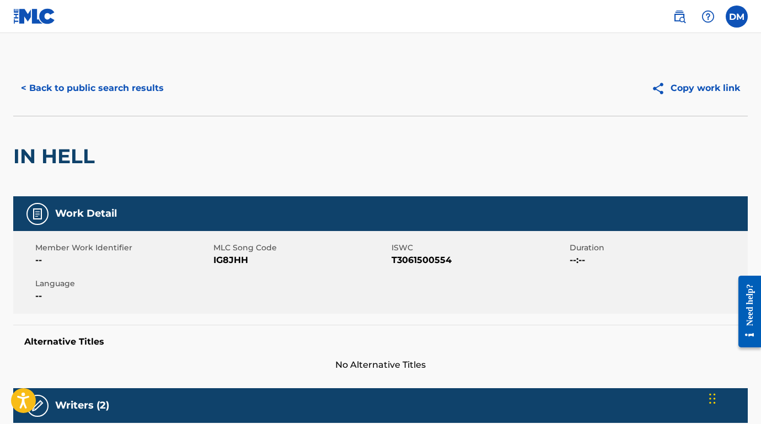
click at [685, 95] on button "Copy work link" at bounding box center [696, 88] width 104 height 28
click at [711, 90] on button "Copied!" at bounding box center [713, 88] width 70 height 28
click at [135, 87] on button "< Back to public search results" at bounding box center [92, 88] width 158 height 28
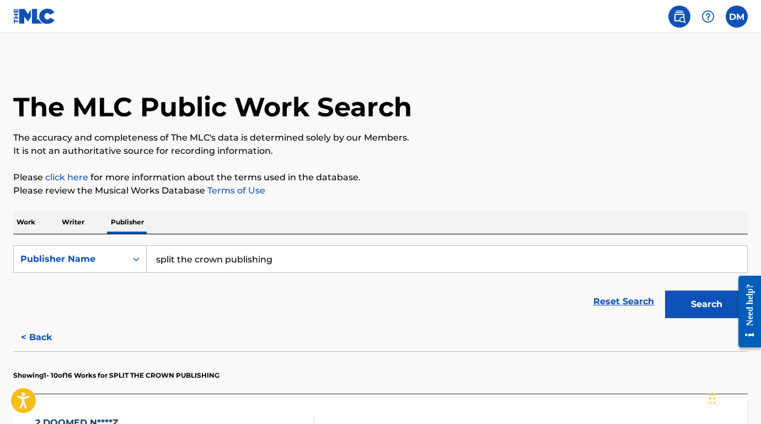
click at [37, 26] on link at bounding box center [34, 16] width 42 height 33
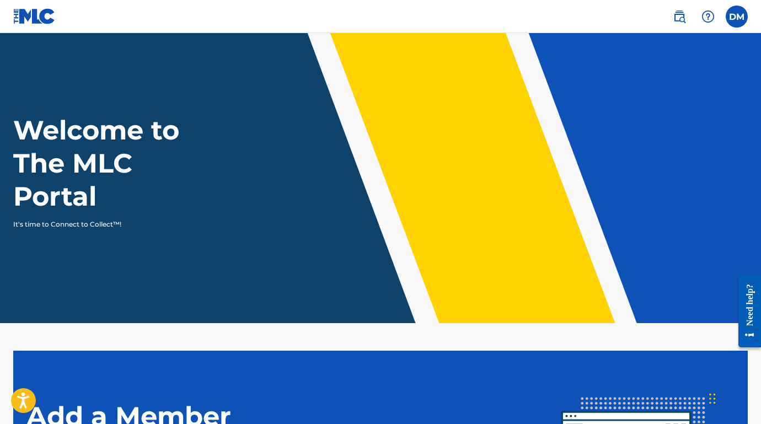
click at [734, 23] on label at bounding box center [737, 17] width 22 height 22
click at [737, 17] on input "DM [PERSON_NAME] [EMAIL_ADDRESS][DOMAIN_NAME] Notification Preferences Profile …" at bounding box center [737, 17] width 0 height 0
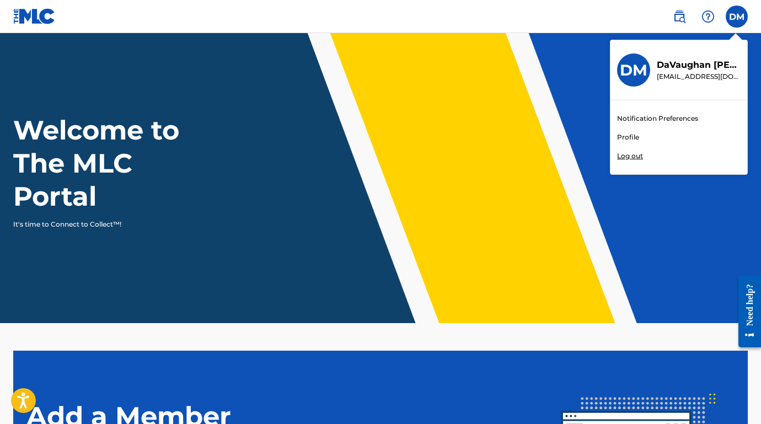
click at [476, 108] on header "Welcome to The MLC Portal It's time to Connect to Collect™!" at bounding box center [380, 178] width 761 height 290
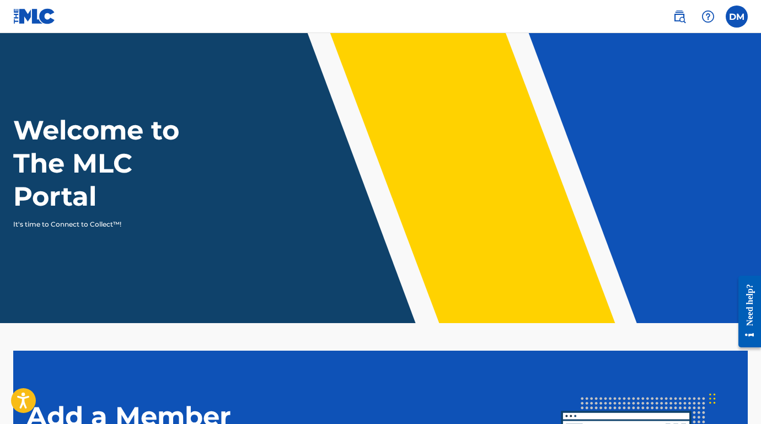
click at [349, 149] on div "Welcome to The MLC Portal It's time to Connect to Collect™!" at bounding box center [380, 172] width 761 height 116
click at [254, 168] on div "Welcome to The MLC Portal It's time to Connect to Collect™!" at bounding box center [380, 172] width 761 height 116
click at [124, 183] on h1 "Welcome to The MLC Portal" at bounding box center [116, 163] width 206 height 99
click at [92, 228] on p "It's time to Connect to Collect™!" at bounding box center [108, 224] width 191 height 10
click at [79, 224] on p "It's time to Connect to Collect™!" at bounding box center [108, 224] width 191 height 10
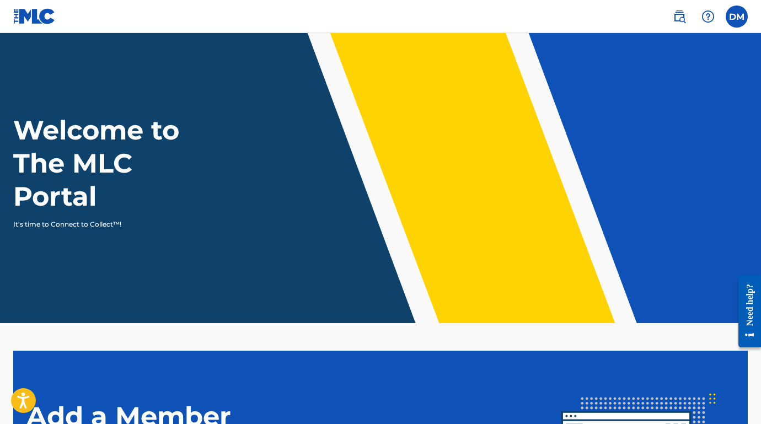
click at [82, 186] on h1 "Welcome to The MLC Portal" at bounding box center [116, 163] width 206 height 99
click at [682, 20] on img at bounding box center [679, 16] width 13 height 13
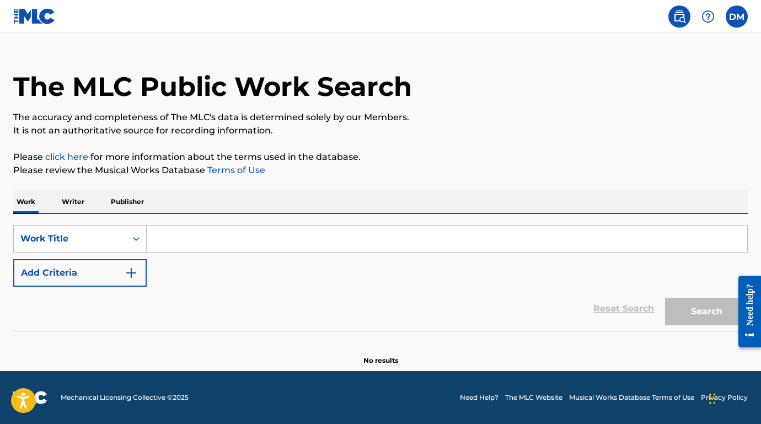
scroll to position [20, 0]
